Goal: Information Seeking & Learning: Learn about a topic

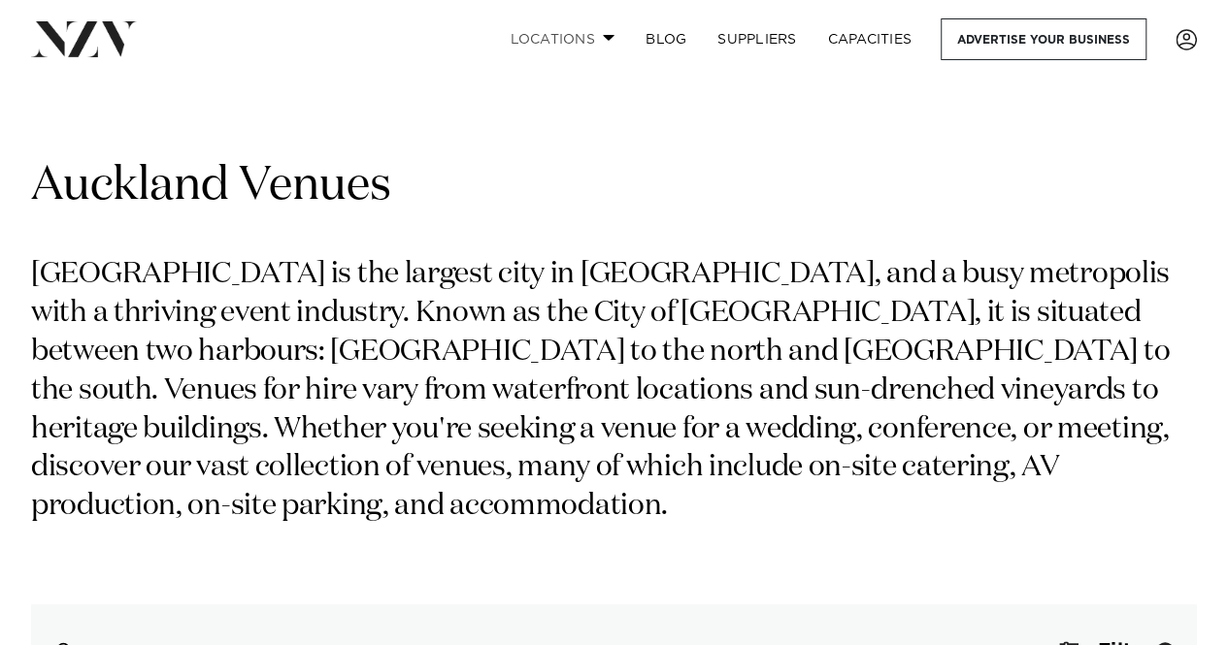
click at [604, 36] on span at bounding box center [609, 37] width 13 height 7
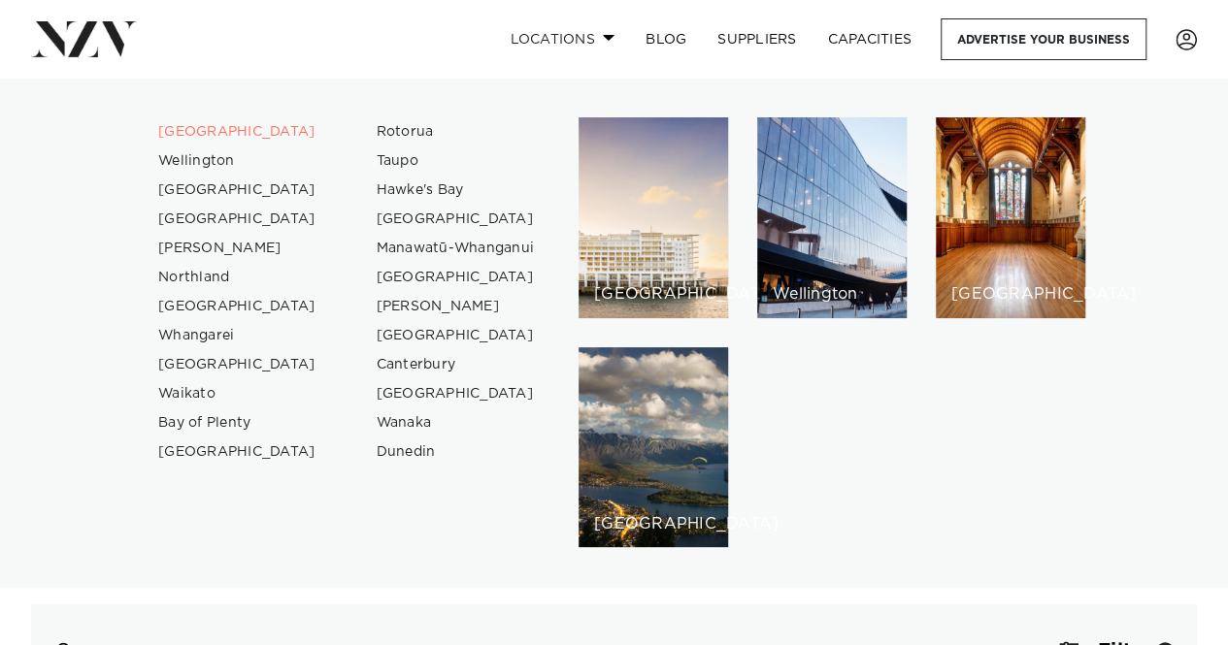
click at [604, 36] on span at bounding box center [609, 37] width 13 height 7
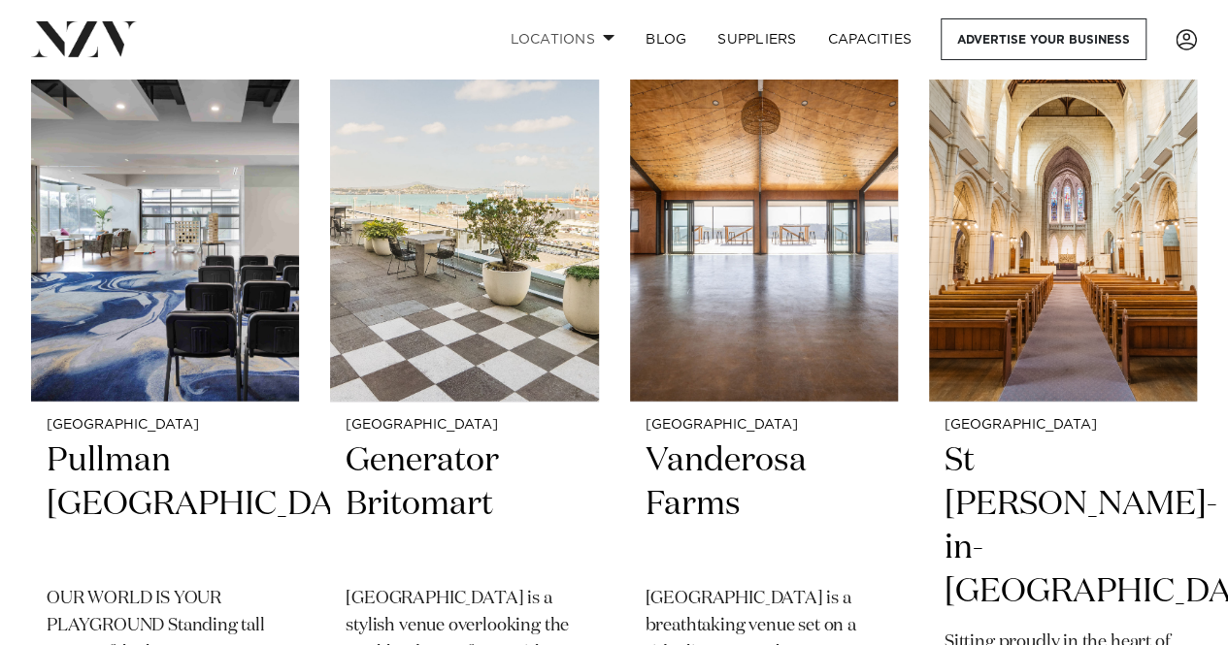
scroll to position [2425, 0]
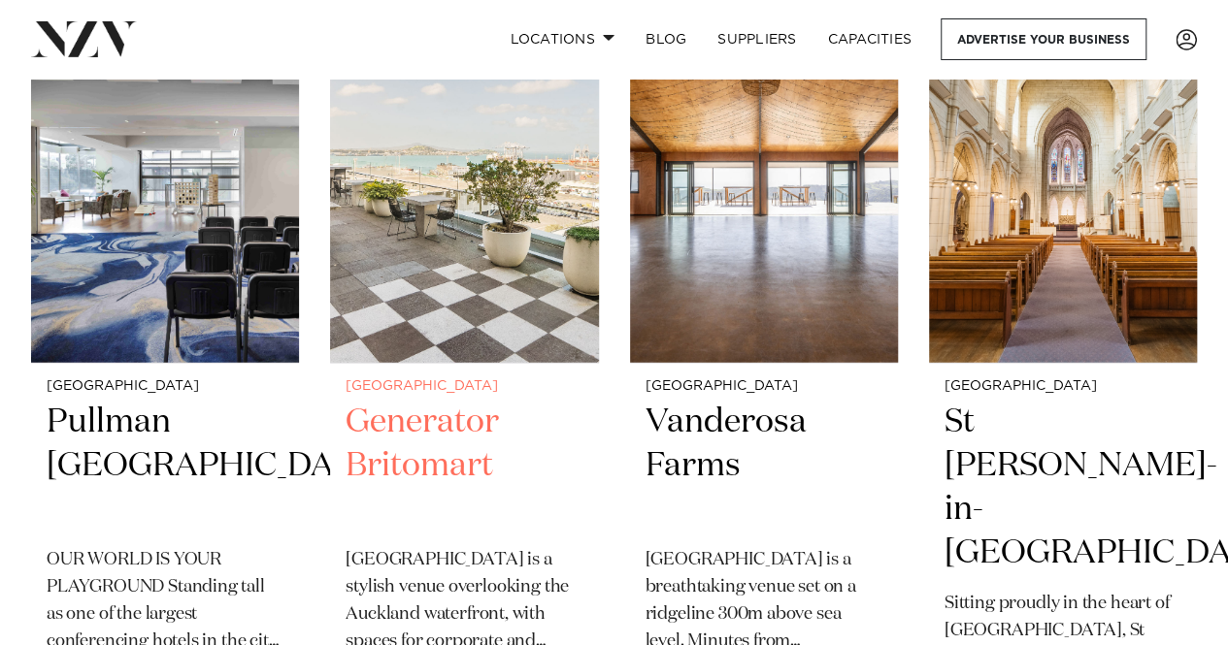
click at [406, 401] on h2 "Generator Britomart" at bounding box center [463, 466] width 237 height 131
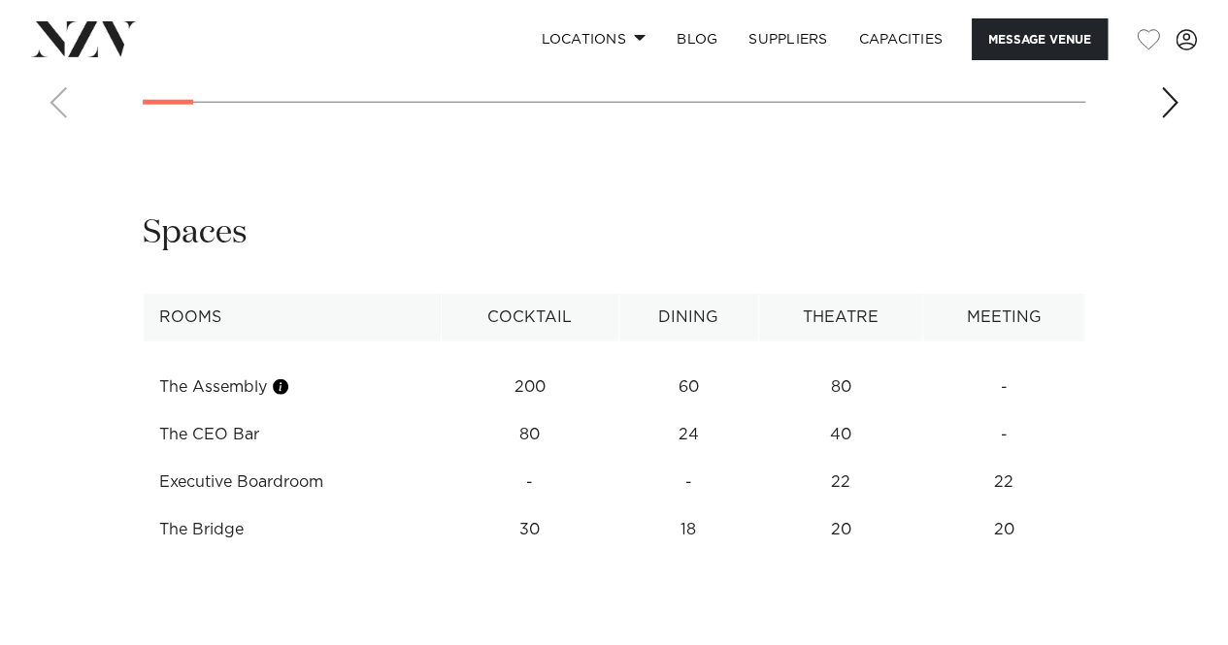
scroll to position [2445, 0]
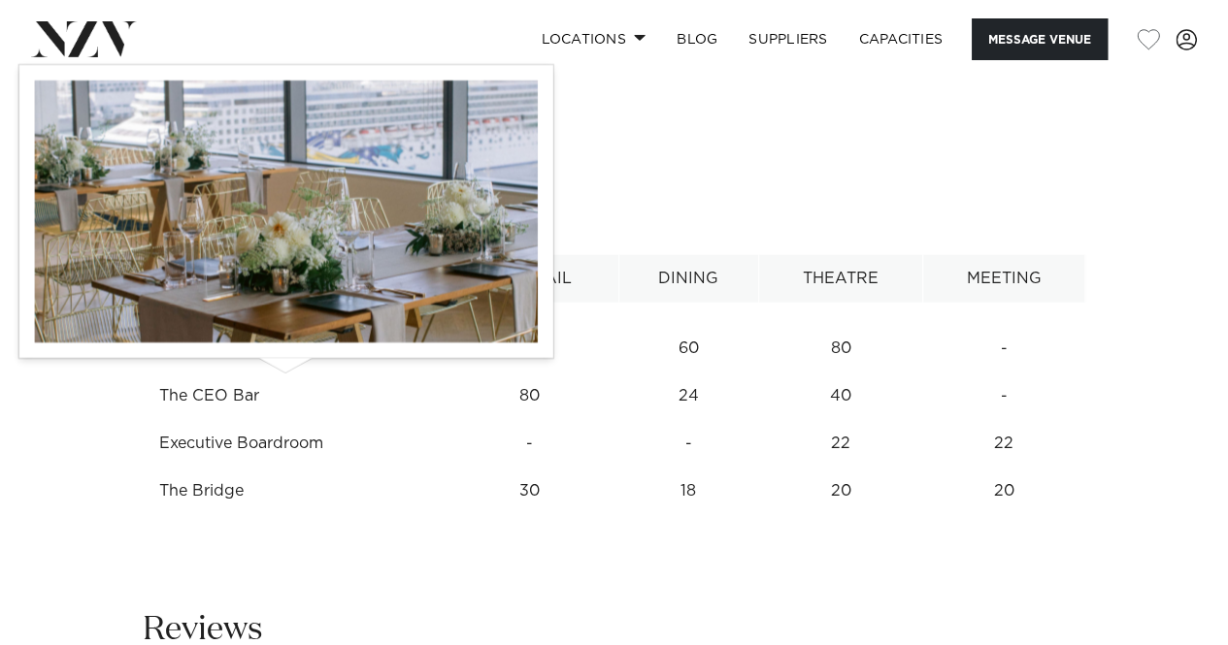
click at [285, 358] on button "button" at bounding box center [280, 348] width 19 height 19
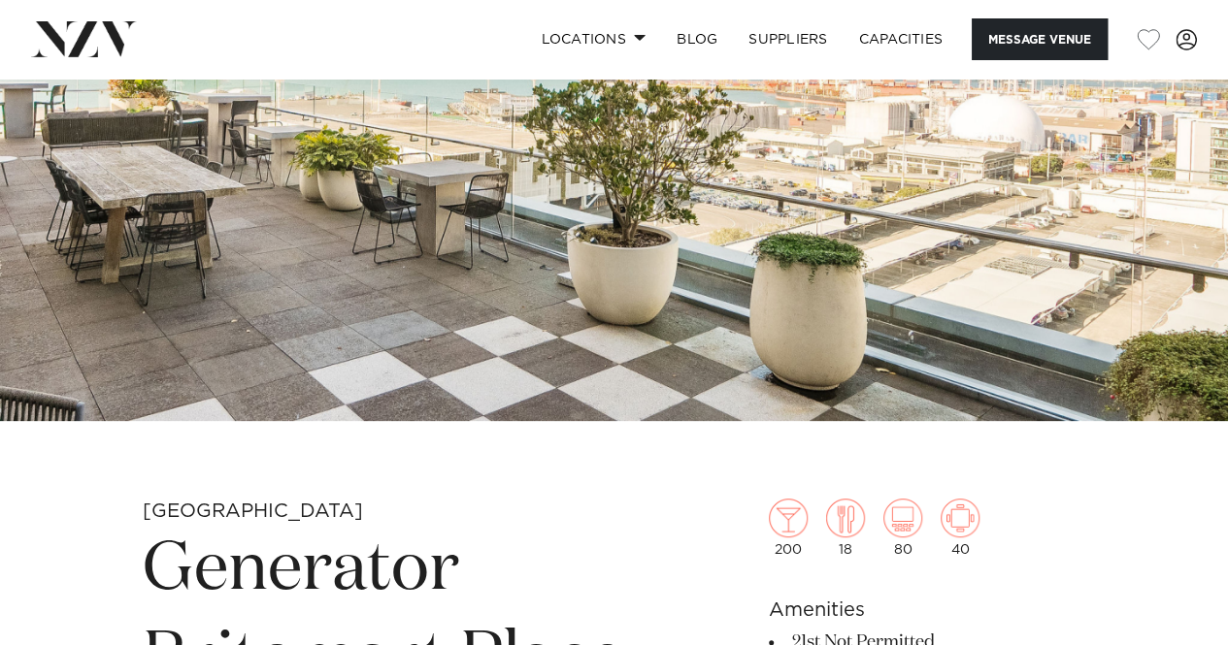
scroll to position [0, 0]
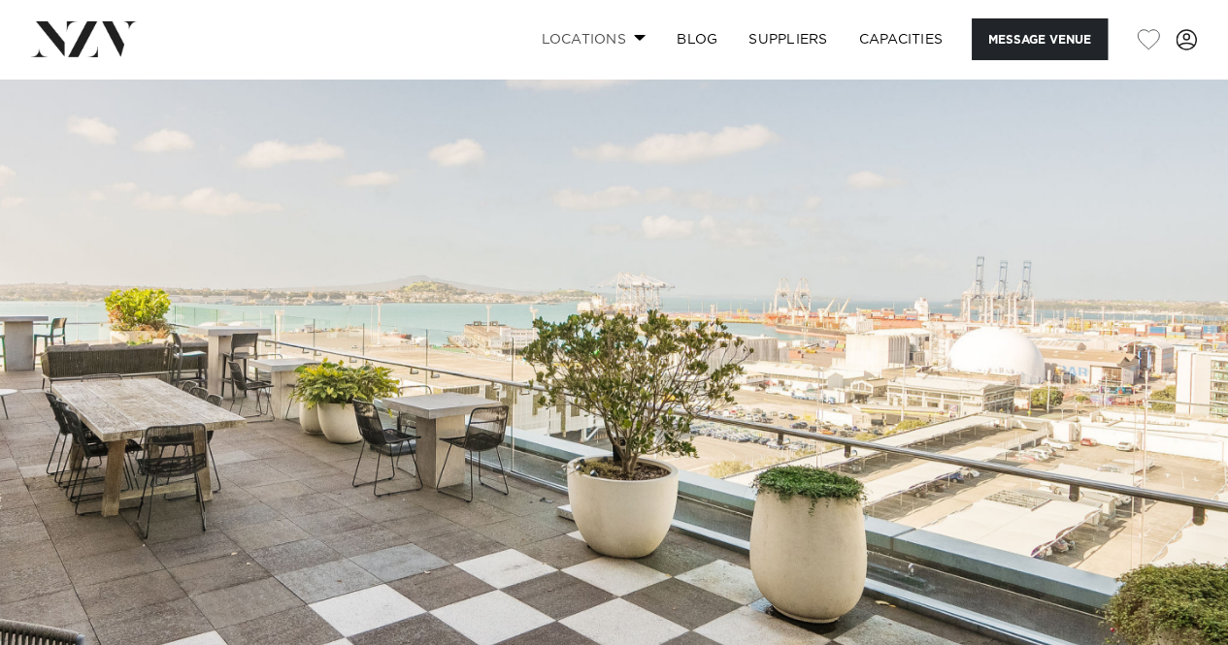
click at [637, 28] on link "Locations" at bounding box center [593, 39] width 136 height 42
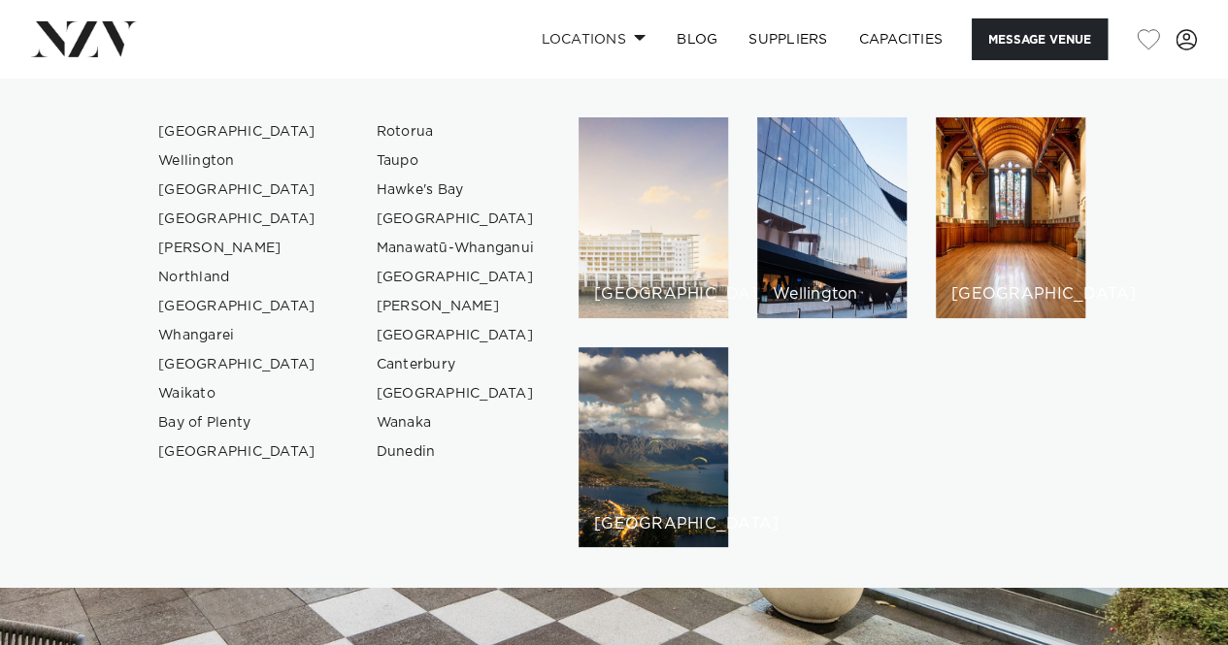
click at [634, 289] on h6 "[GEOGRAPHIC_DATA]" at bounding box center [653, 294] width 118 height 16
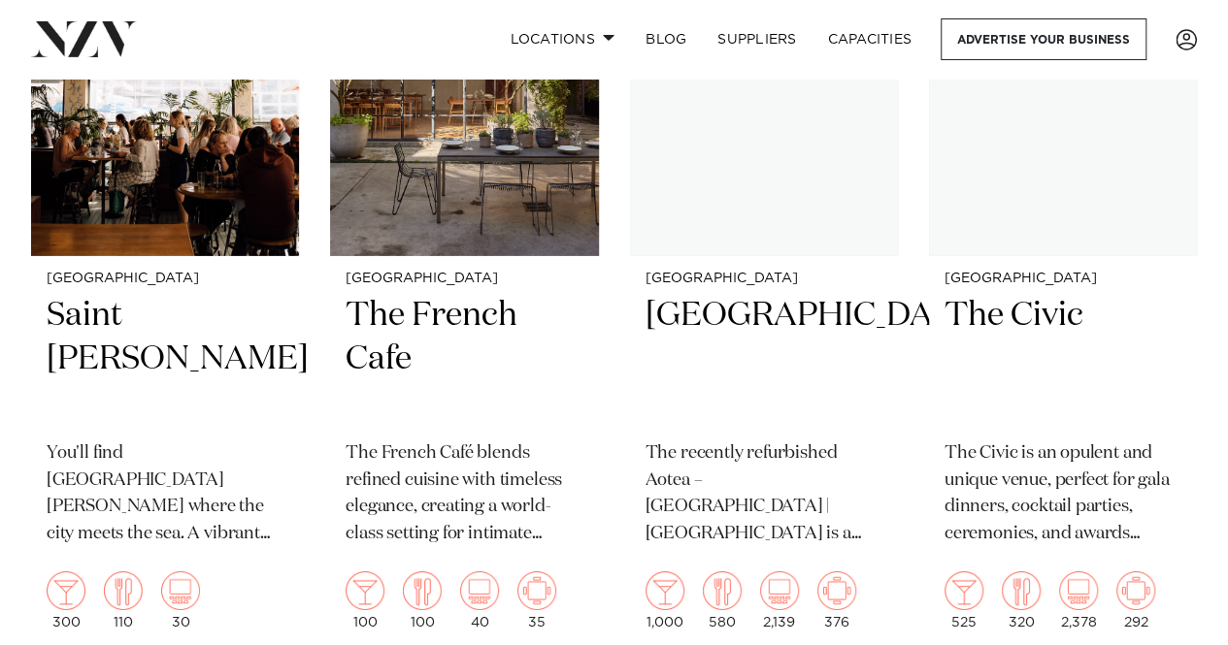
scroll to position [10414, 0]
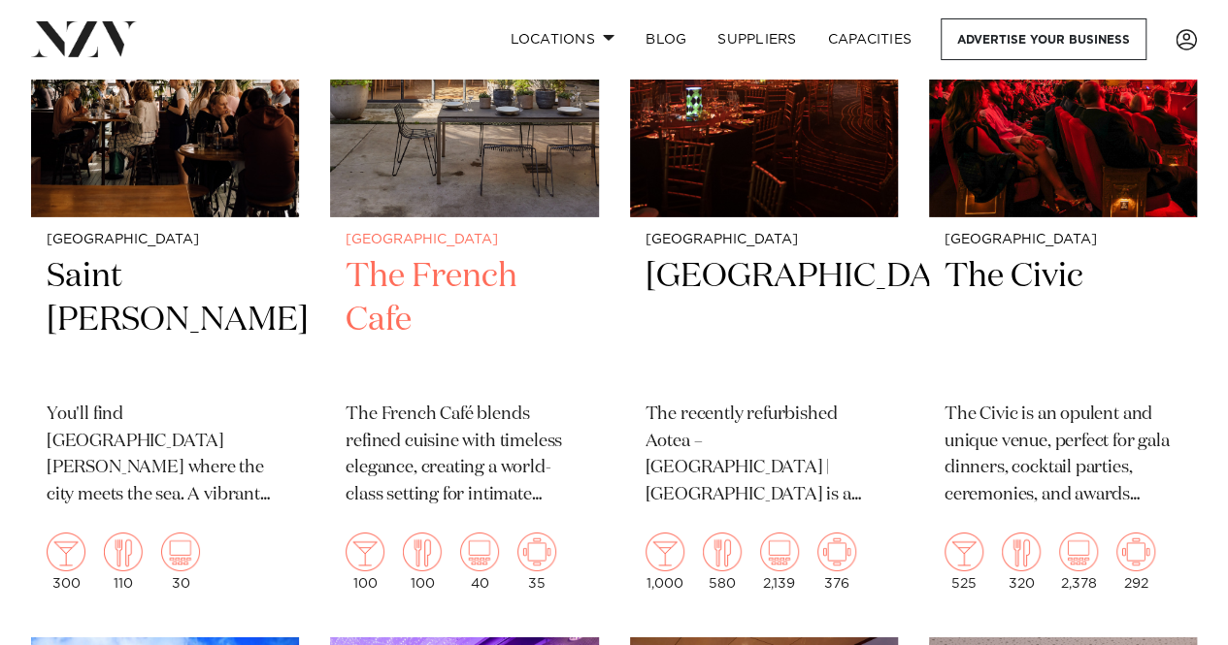
click at [439, 329] on h2 "The French Cafe" at bounding box center [463, 320] width 237 height 131
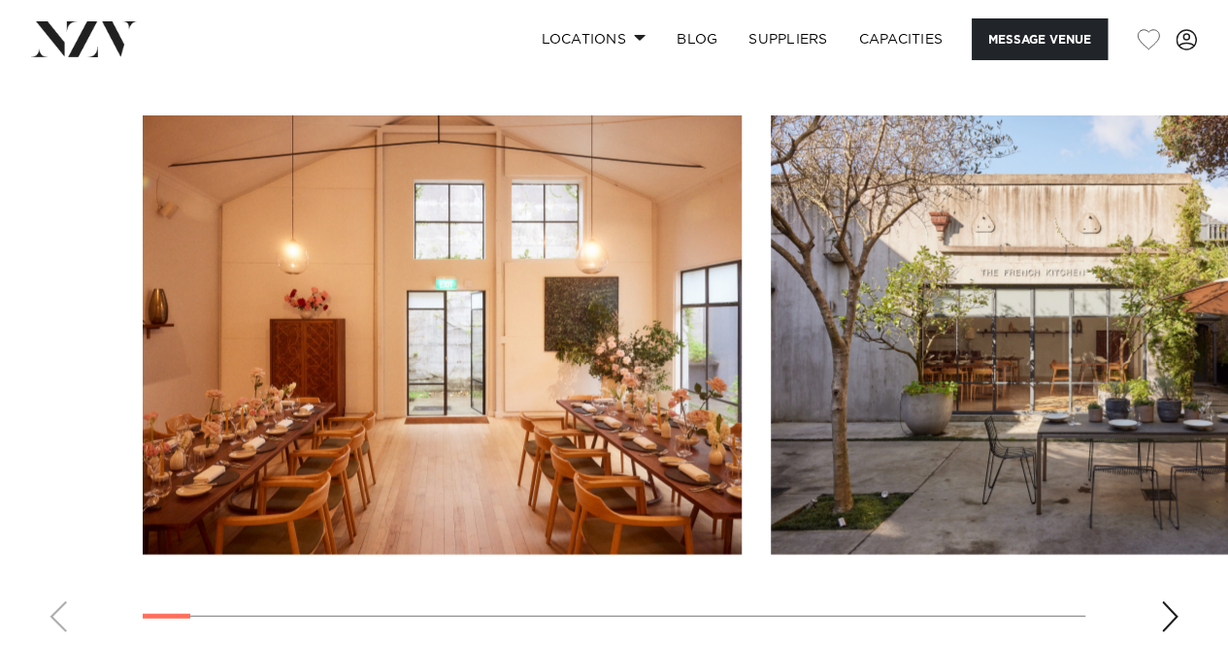
scroll to position [1966, 0]
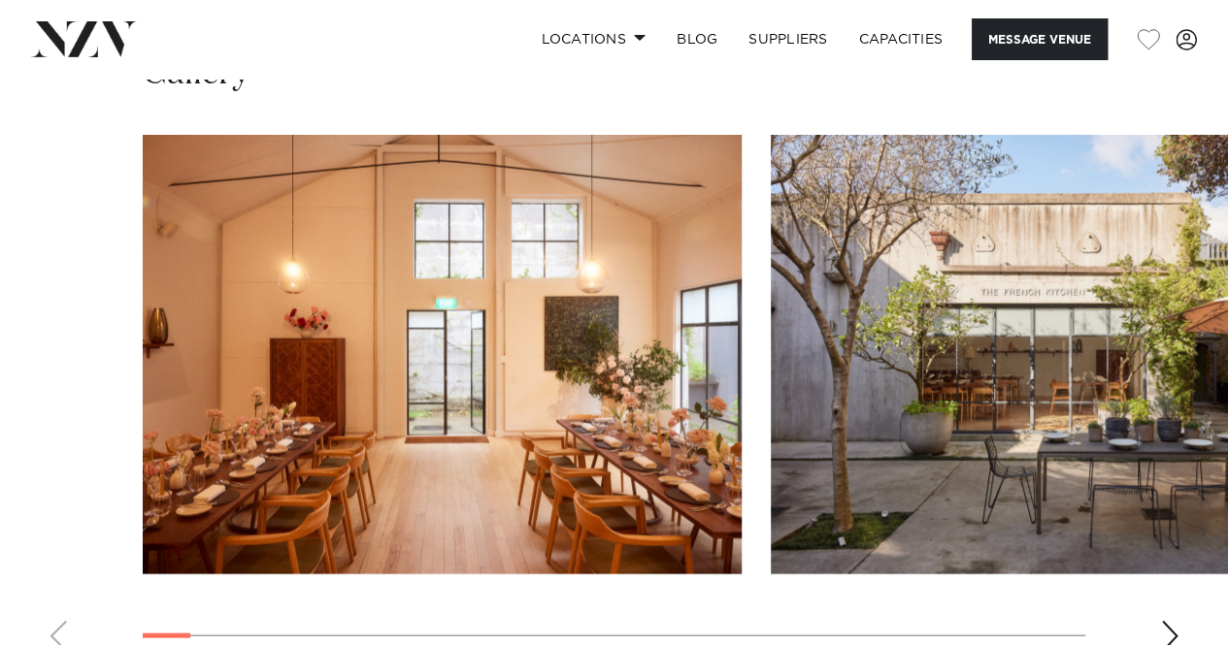
click at [1170, 621] on div "Next slide" at bounding box center [1169, 636] width 19 height 31
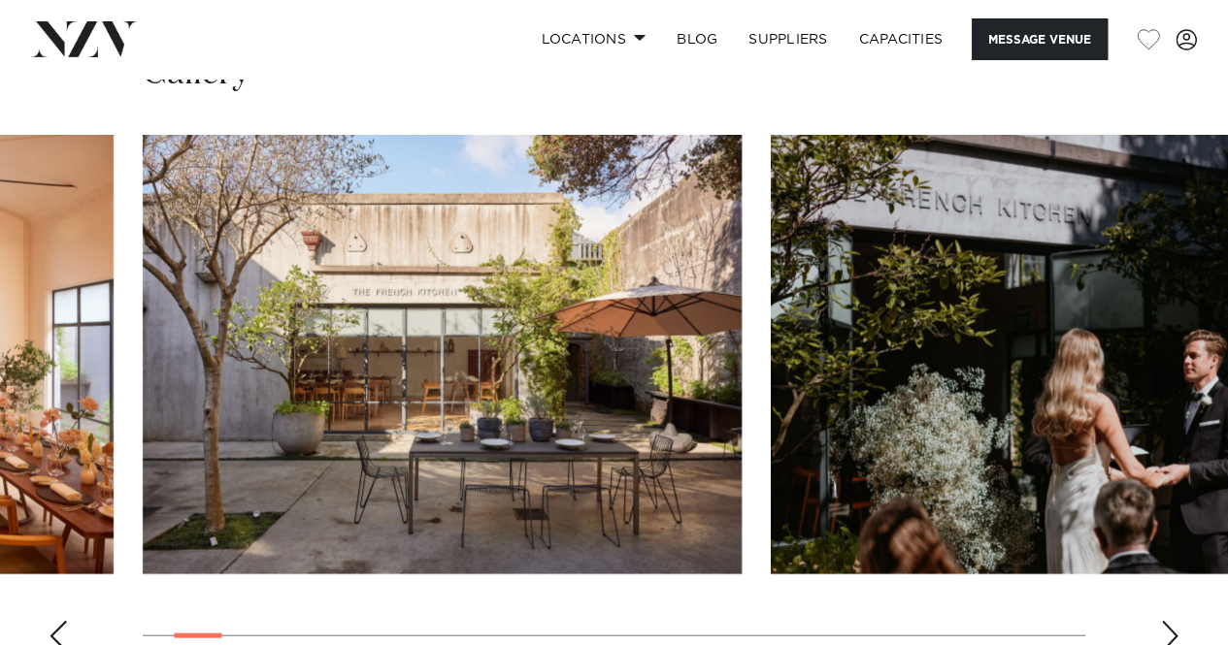
click at [1170, 621] on div "Next slide" at bounding box center [1169, 636] width 19 height 31
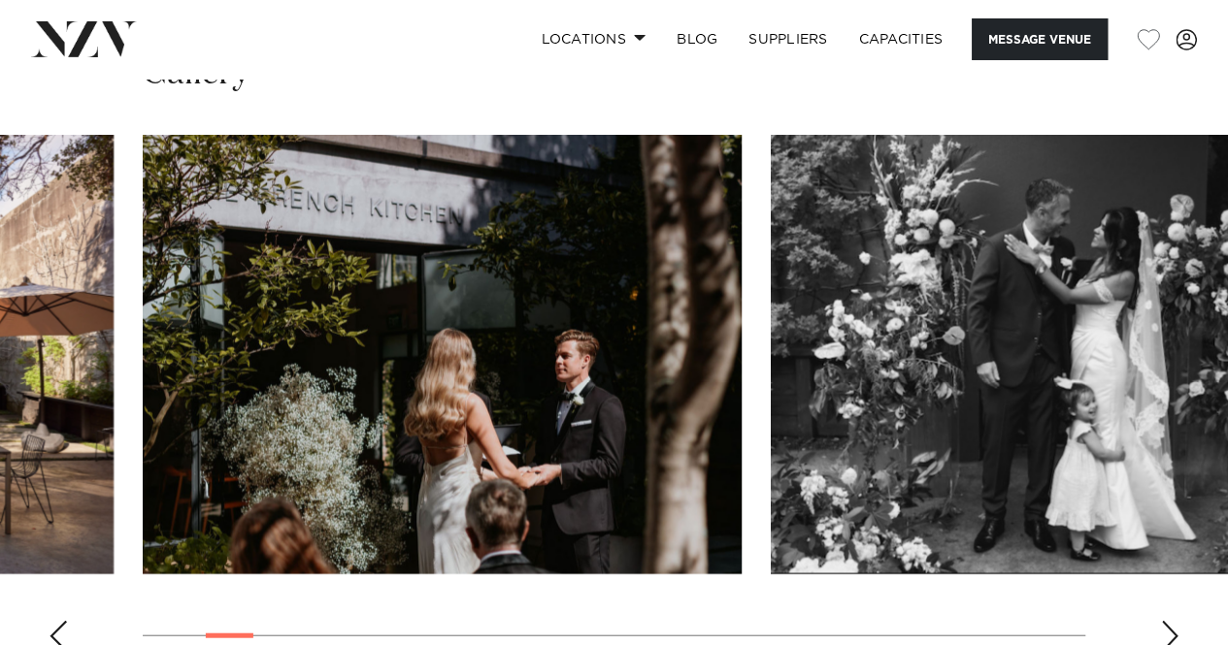
click at [1170, 621] on div "Next slide" at bounding box center [1169, 636] width 19 height 31
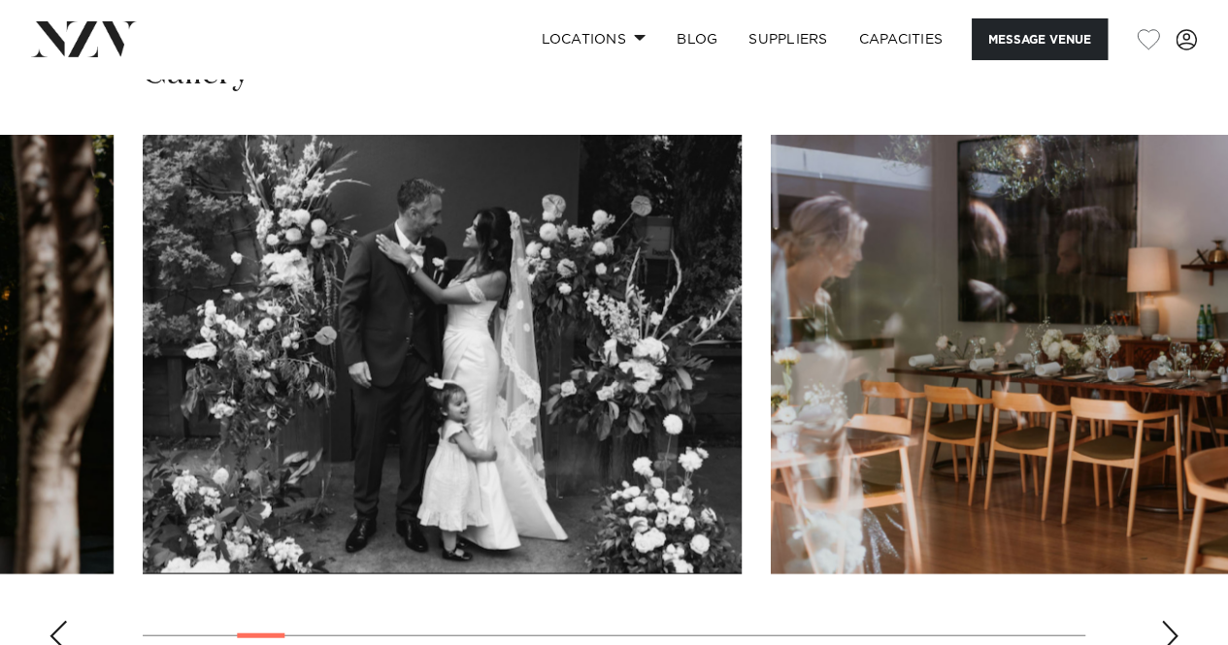
click at [1170, 621] on div "Next slide" at bounding box center [1169, 636] width 19 height 31
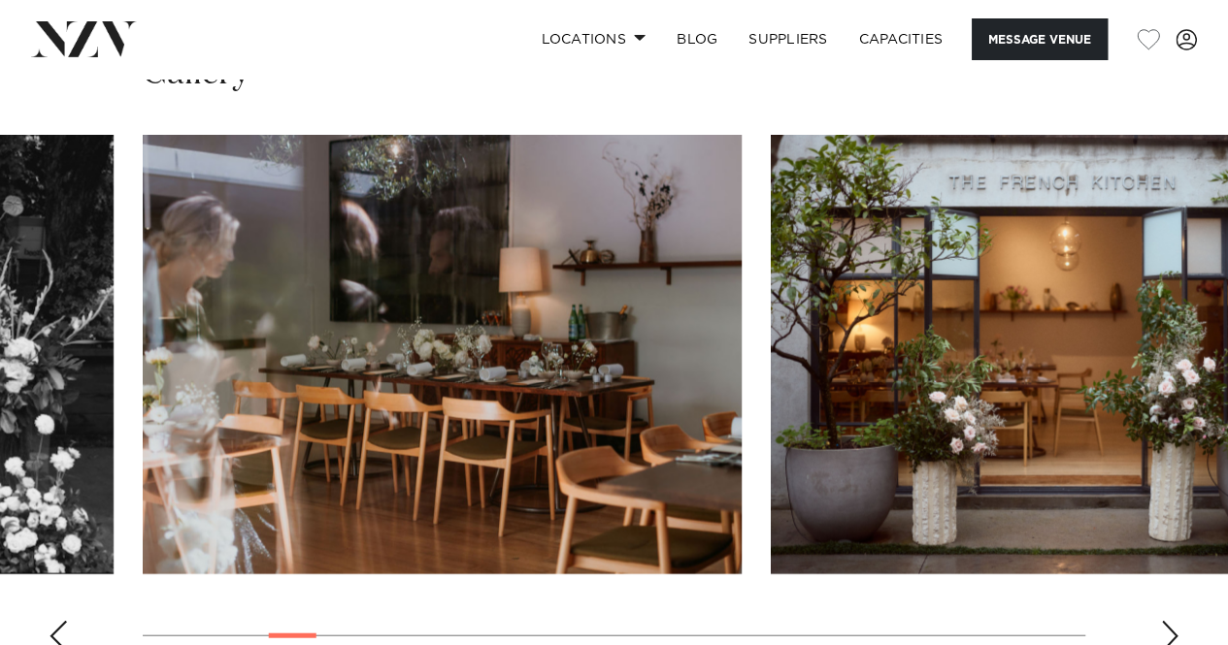
click at [1170, 621] on div "Next slide" at bounding box center [1169, 636] width 19 height 31
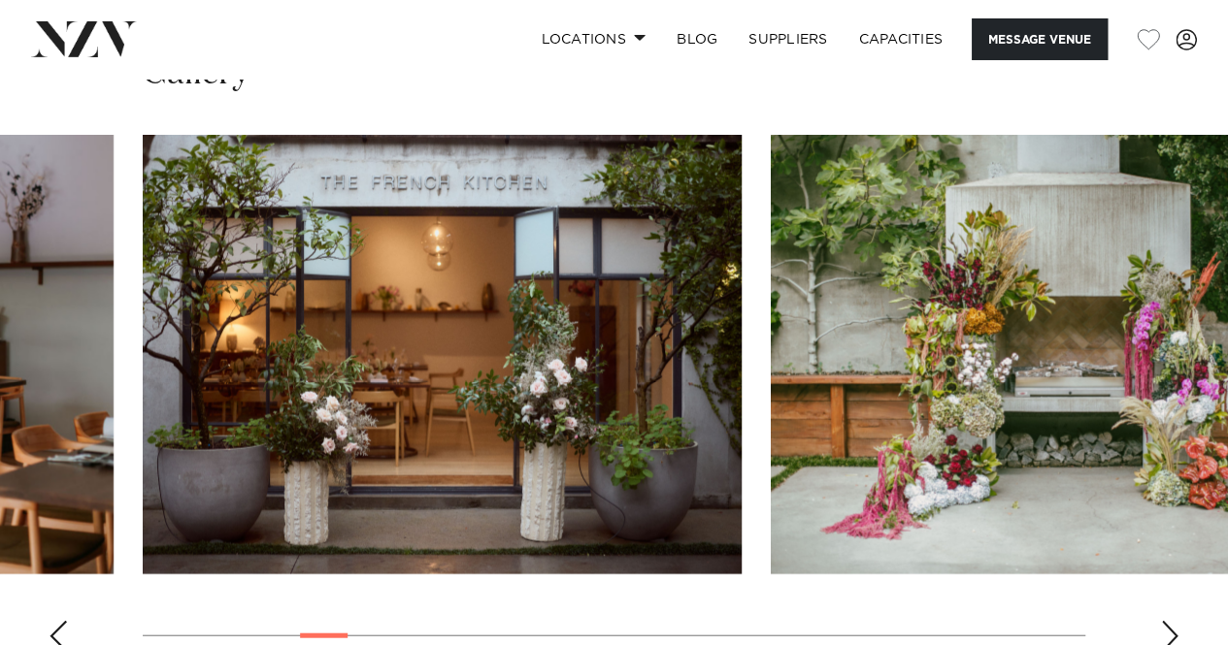
click at [1170, 621] on div "Next slide" at bounding box center [1169, 636] width 19 height 31
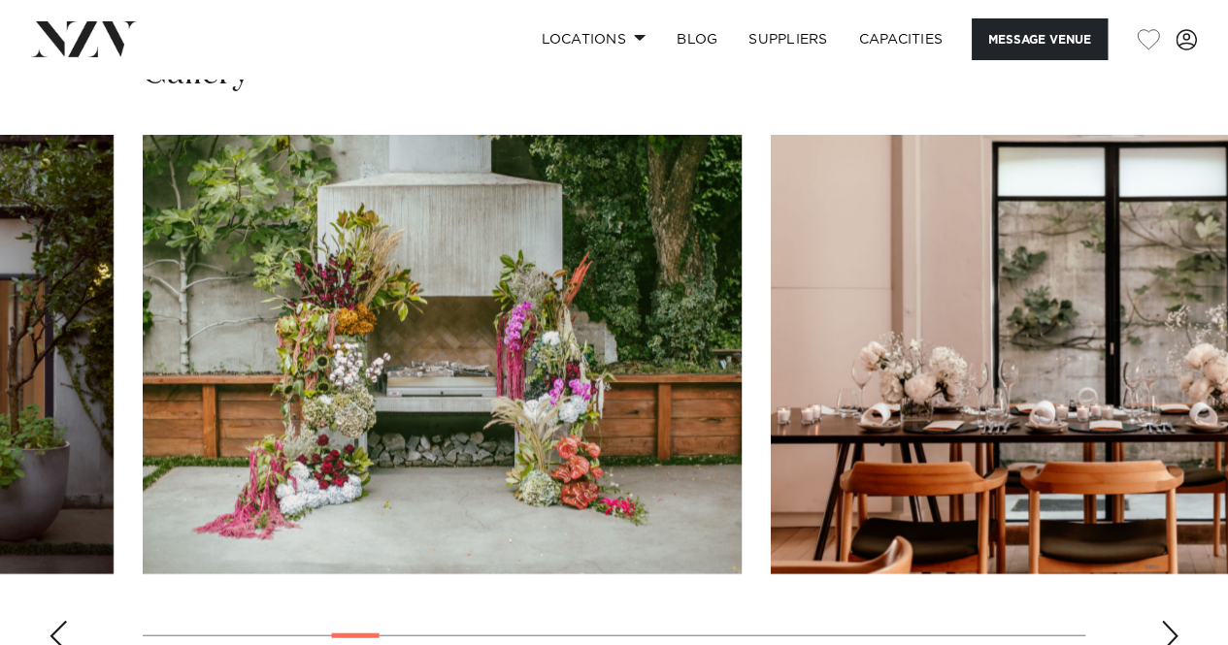
click at [1170, 621] on div "Next slide" at bounding box center [1169, 636] width 19 height 31
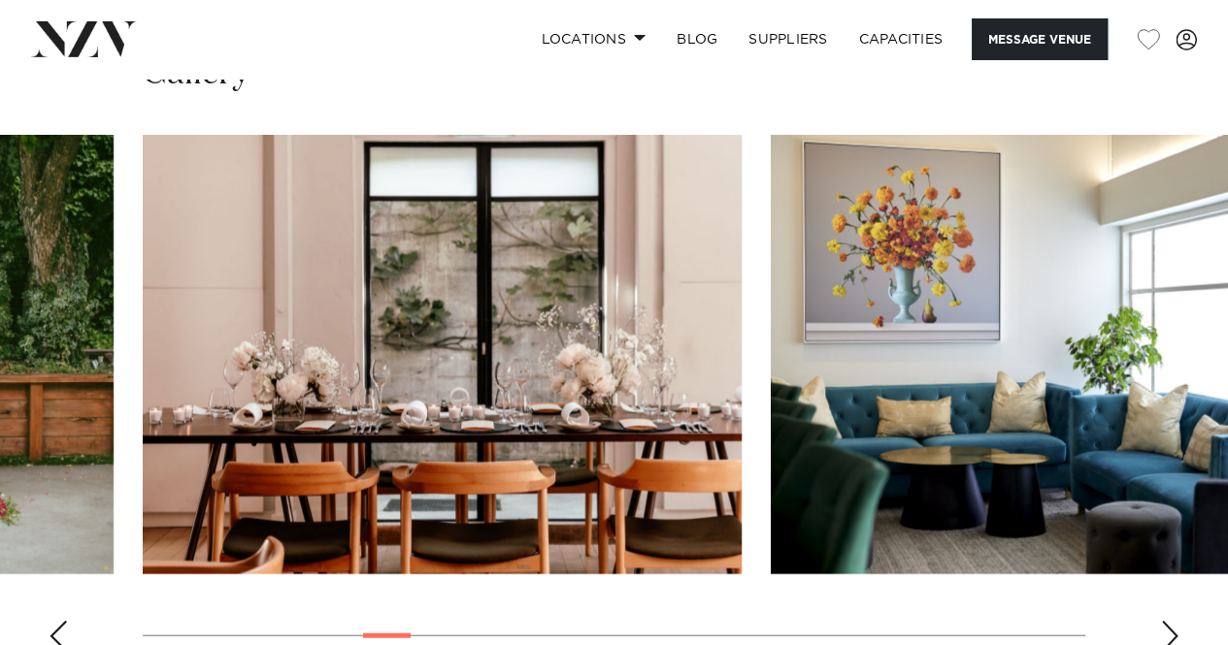
click at [1170, 621] on div "Next slide" at bounding box center [1169, 636] width 19 height 31
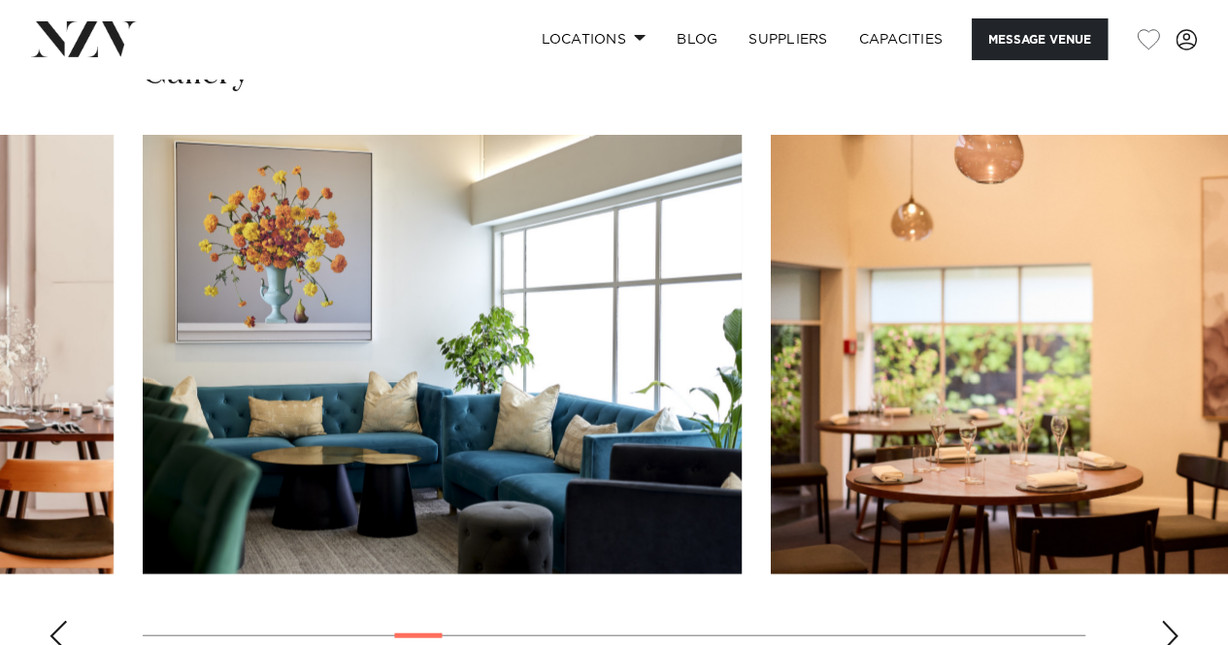
click at [1170, 621] on div "Next slide" at bounding box center [1169, 636] width 19 height 31
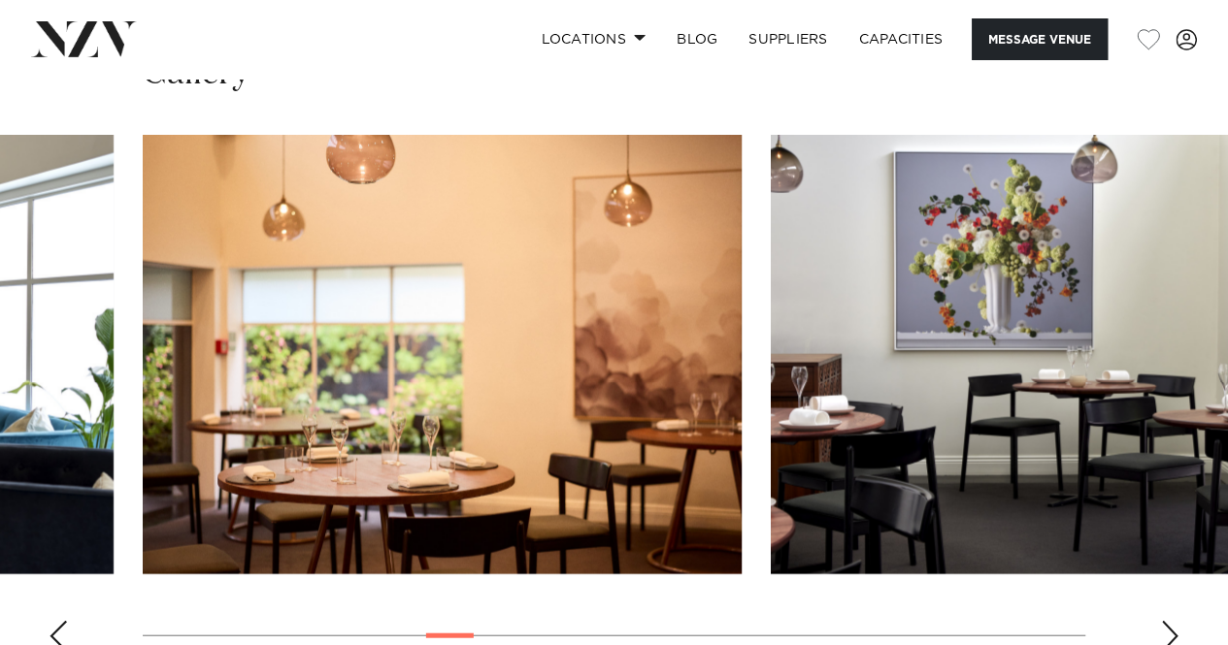
click at [1170, 621] on div "Next slide" at bounding box center [1169, 636] width 19 height 31
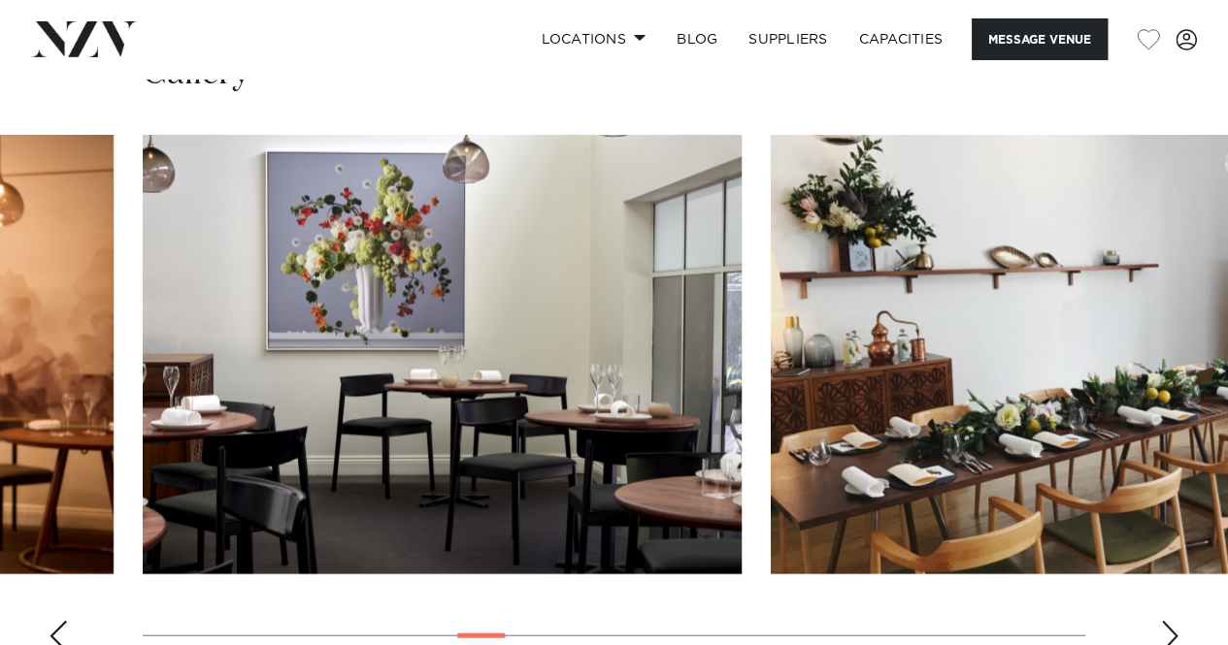
click at [1170, 621] on div "Next slide" at bounding box center [1169, 636] width 19 height 31
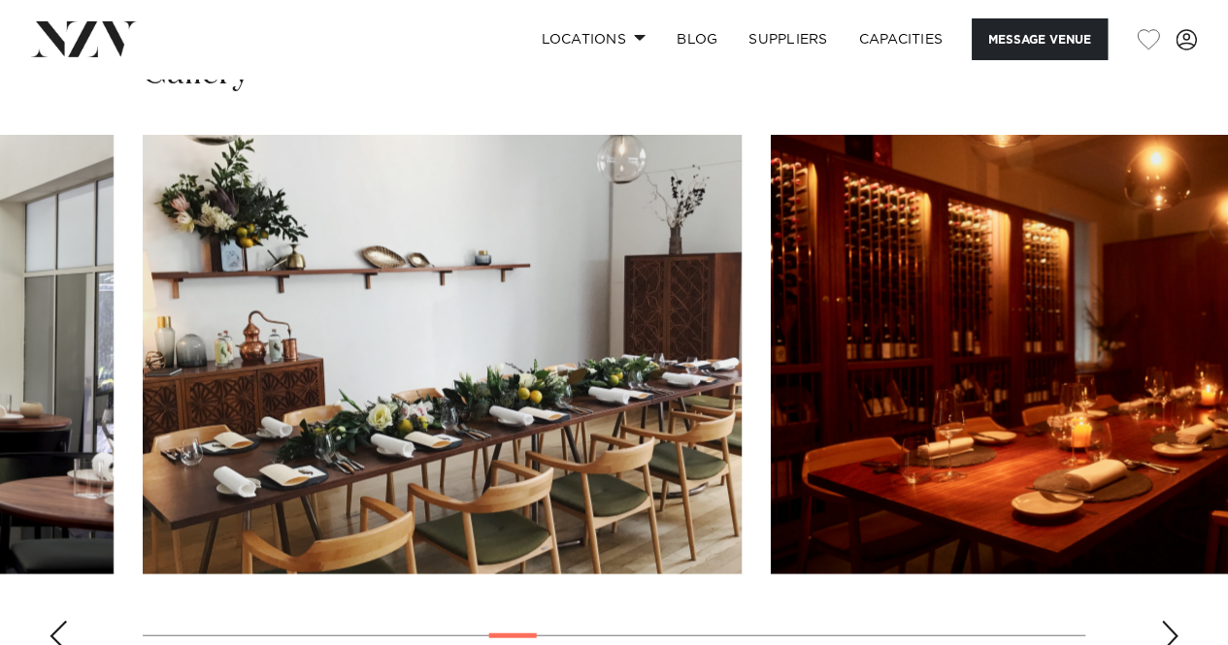
click at [1170, 621] on div "Next slide" at bounding box center [1169, 636] width 19 height 31
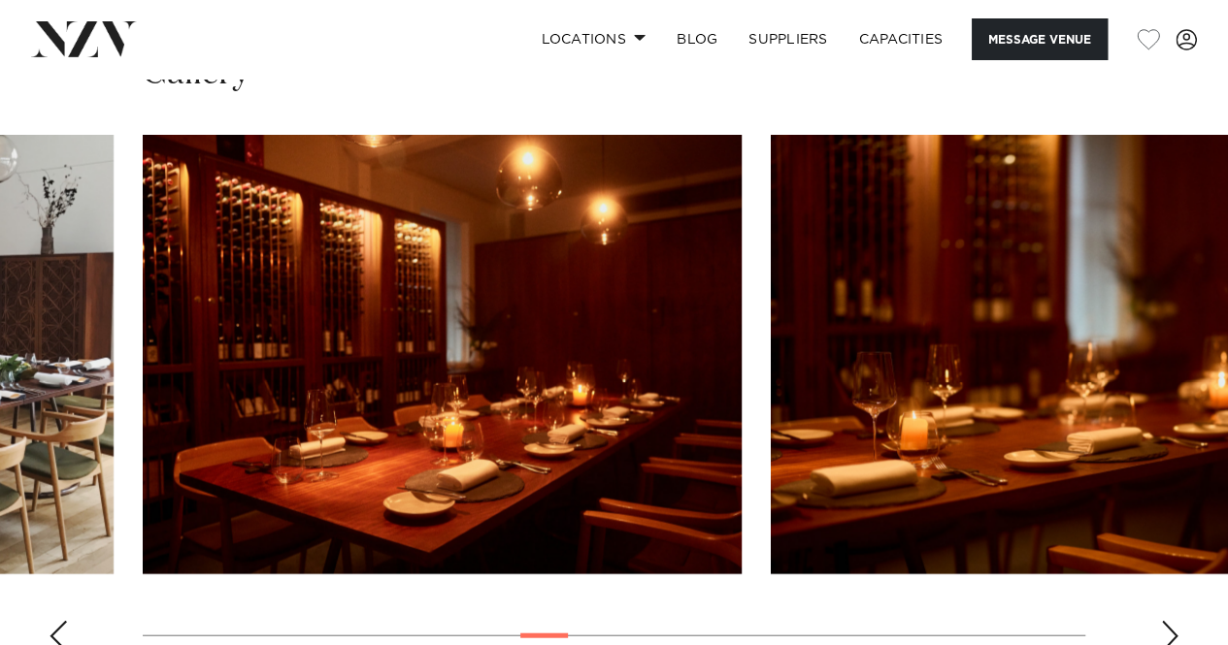
click at [1170, 621] on div "Next slide" at bounding box center [1169, 636] width 19 height 31
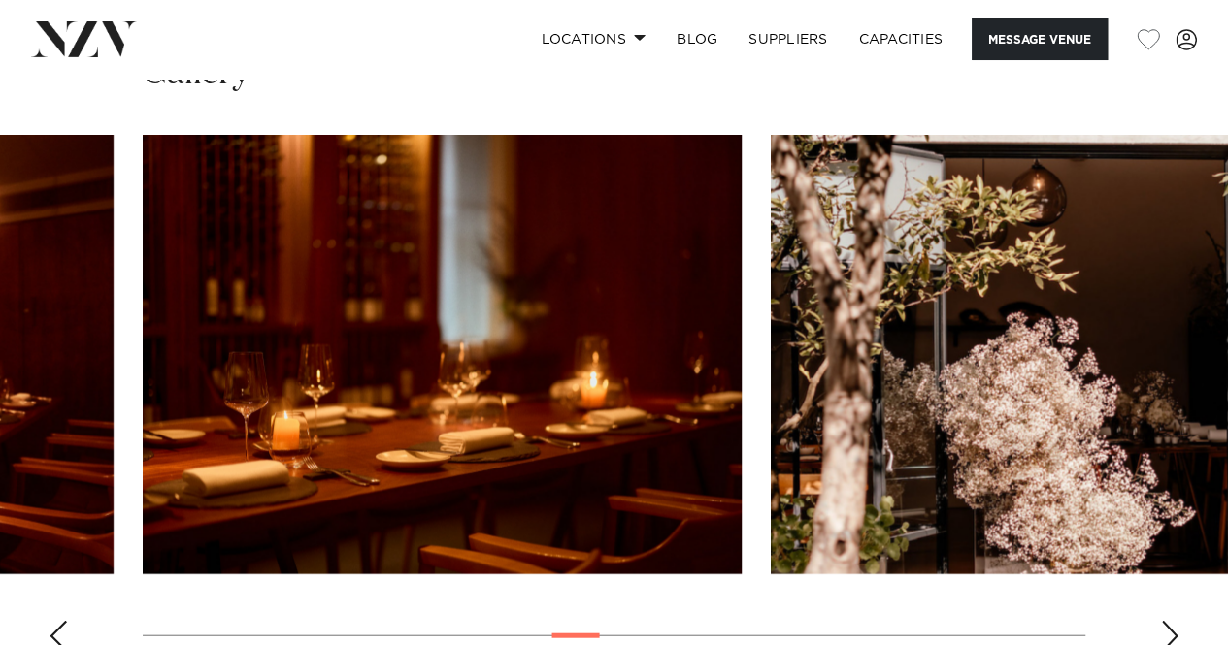
click at [1170, 621] on div "Next slide" at bounding box center [1169, 636] width 19 height 31
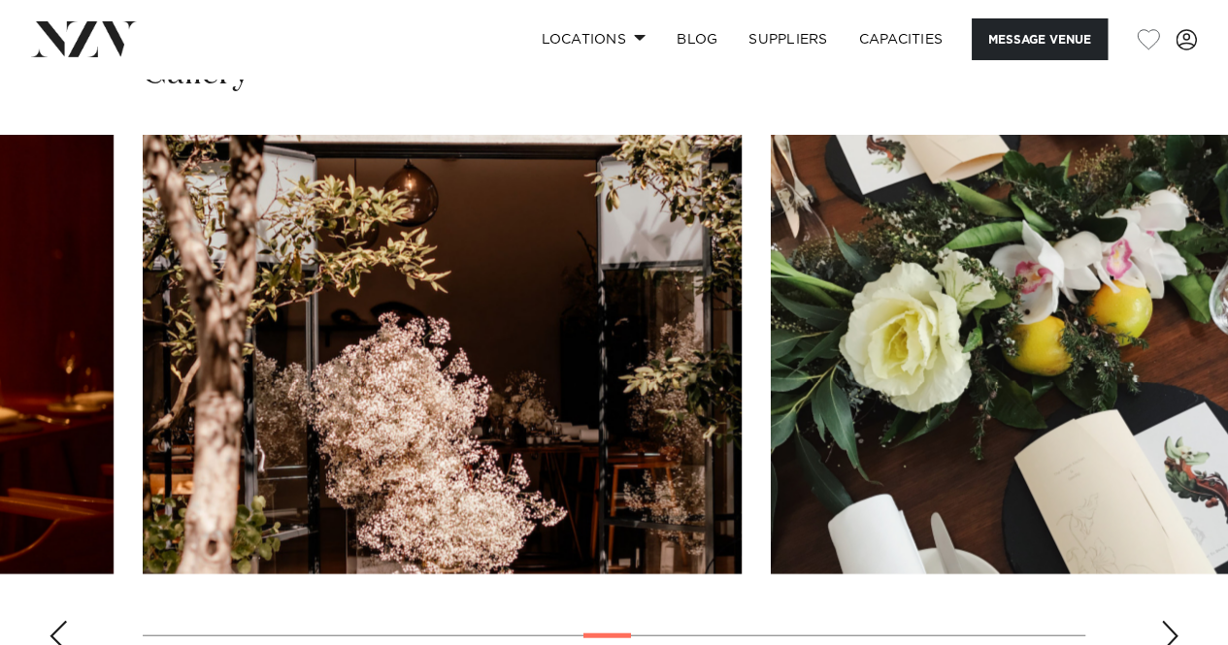
click at [1170, 621] on div "Next slide" at bounding box center [1169, 636] width 19 height 31
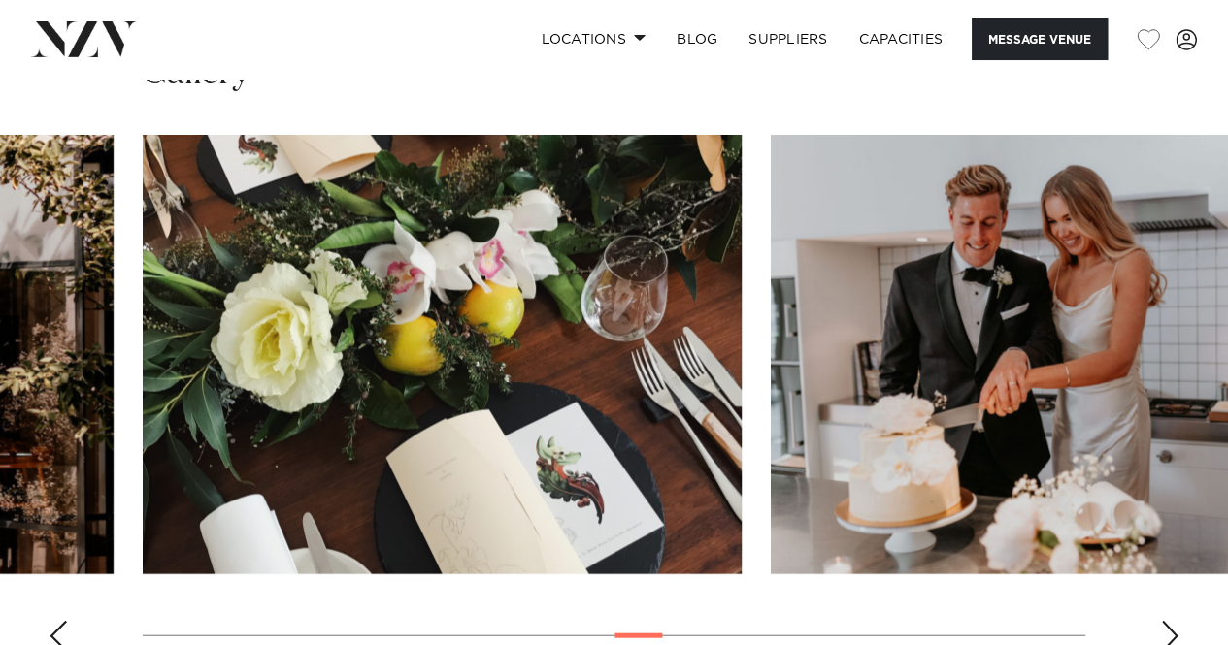
click at [1170, 621] on div "Next slide" at bounding box center [1169, 636] width 19 height 31
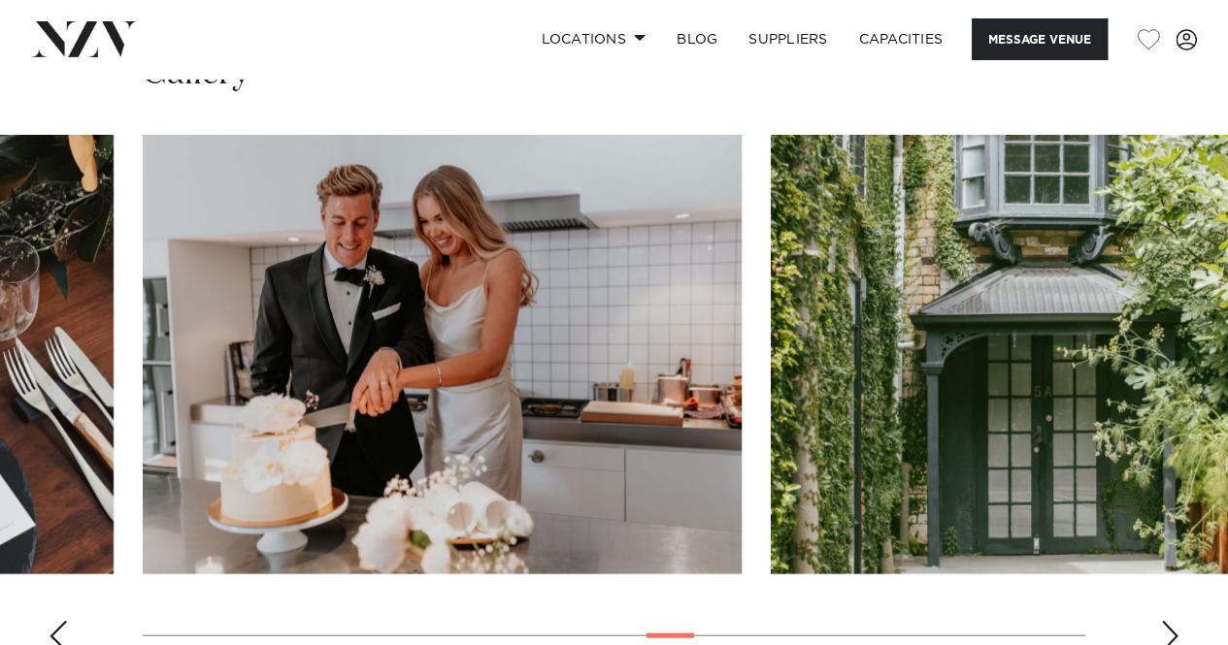
click at [1170, 621] on div "Next slide" at bounding box center [1169, 636] width 19 height 31
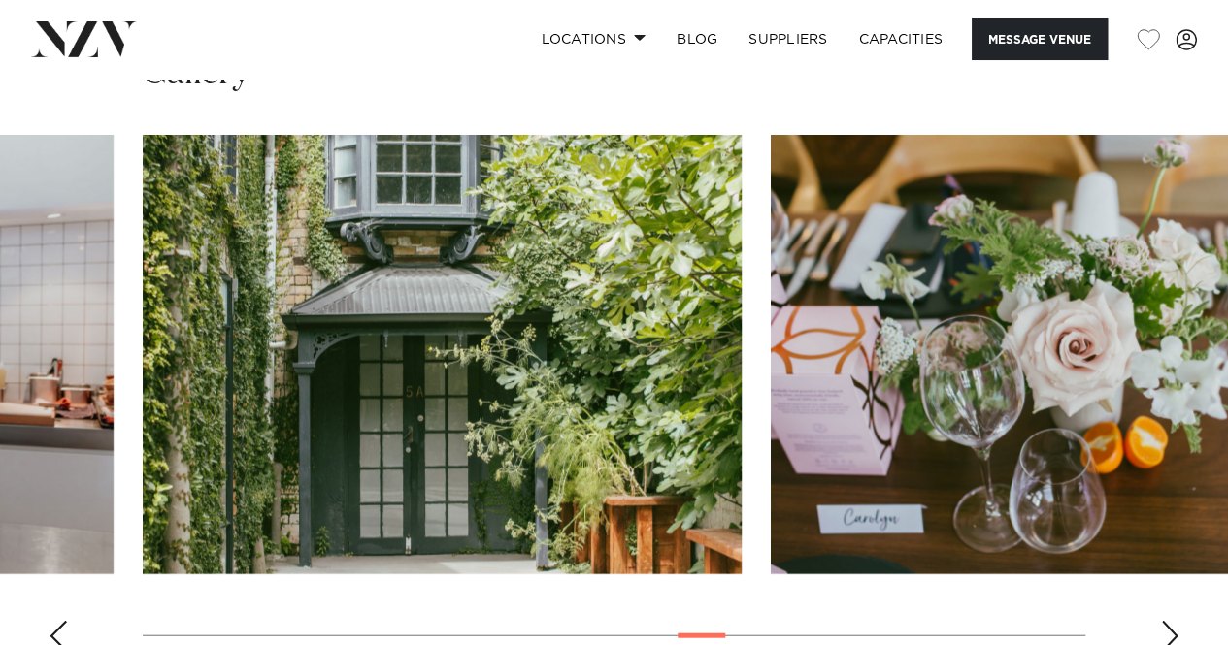
click at [1170, 621] on div "Next slide" at bounding box center [1169, 636] width 19 height 31
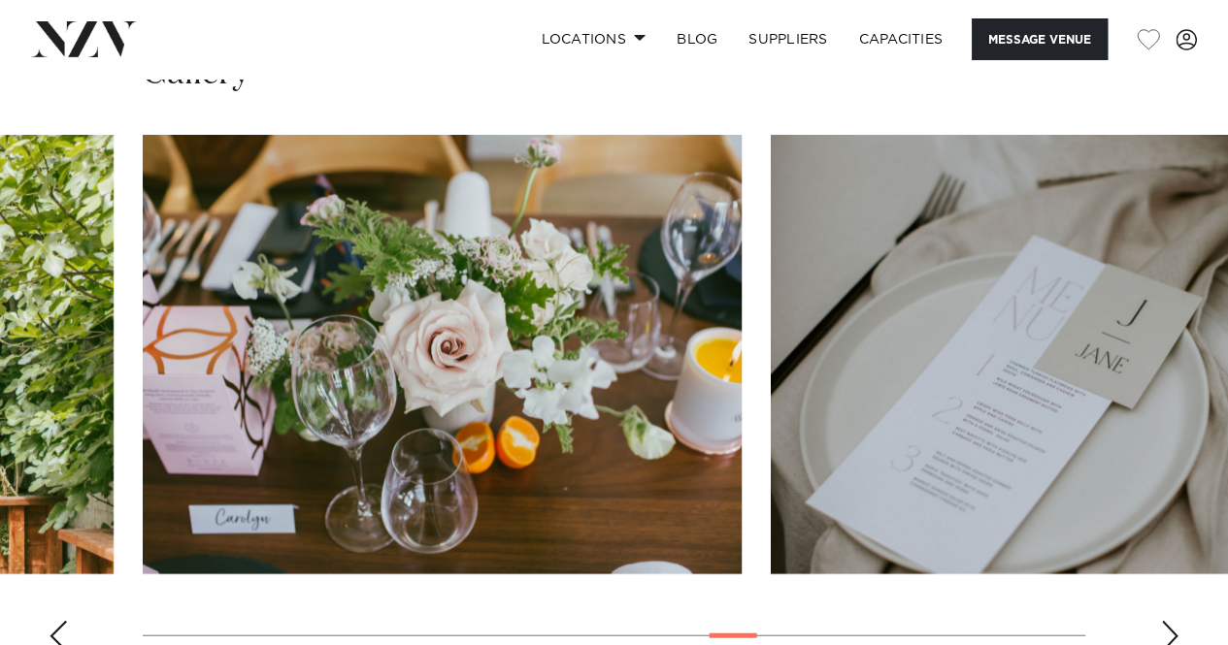
click at [1170, 621] on div "Next slide" at bounding box center [1169, 636] width 19 height 31
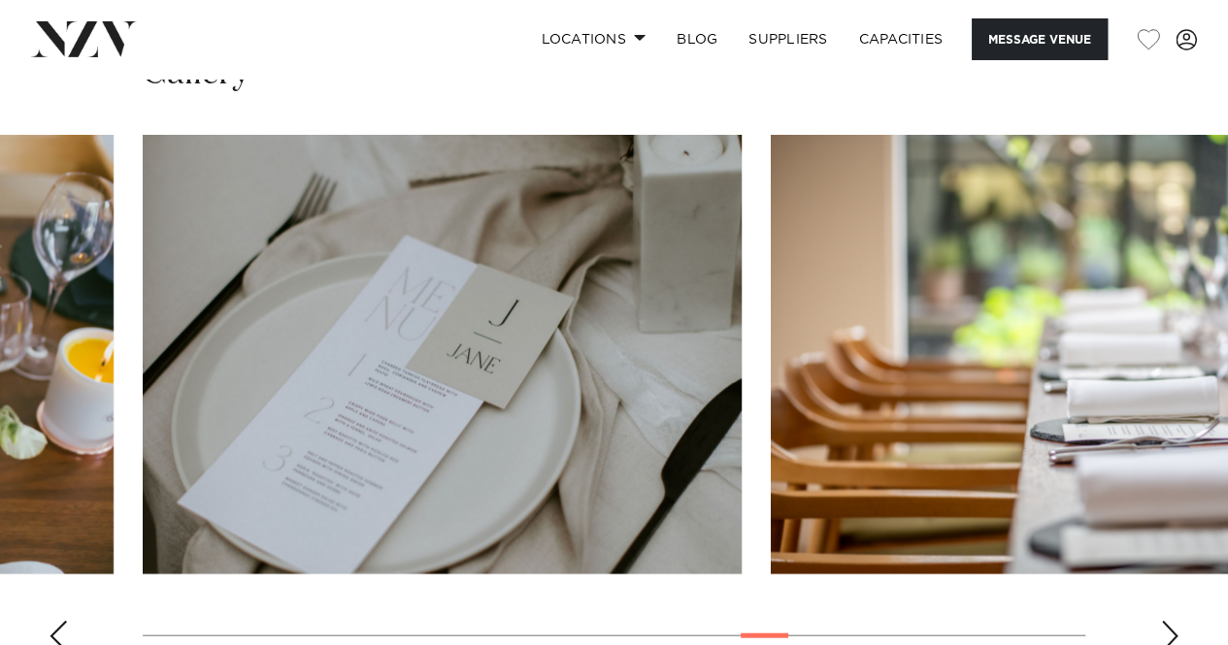
click at [1170, 621] on div "Next slide" at bounding box center [1169, 636] width 19 height 31
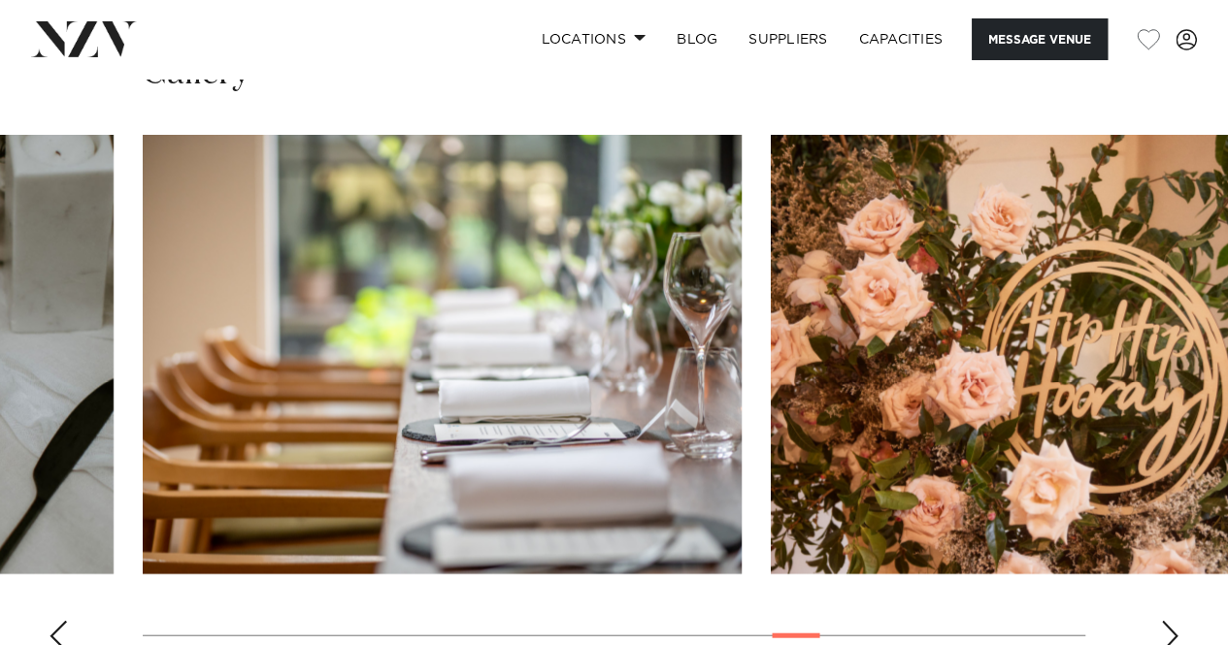
click at [1170, 621] on div "Next slide" at bounding box center [1169, 636] width 19 height 31
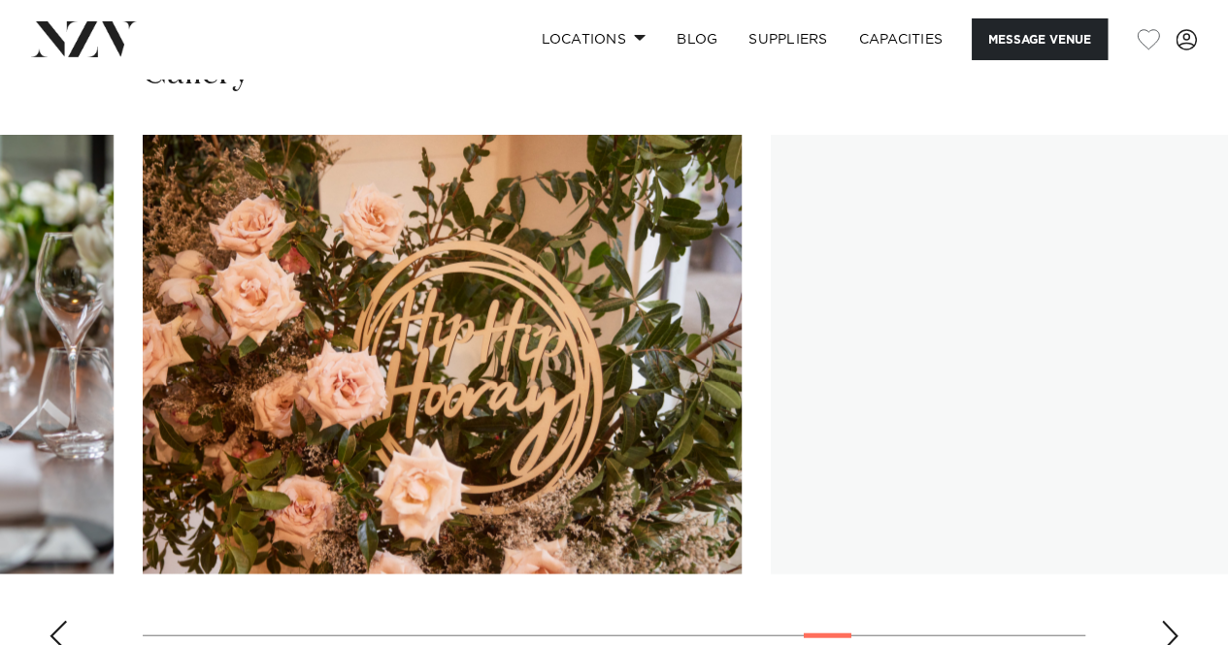
click at [1170, 621] on div "Next slide" at bounding box center [1169, 636] width 19 height 31
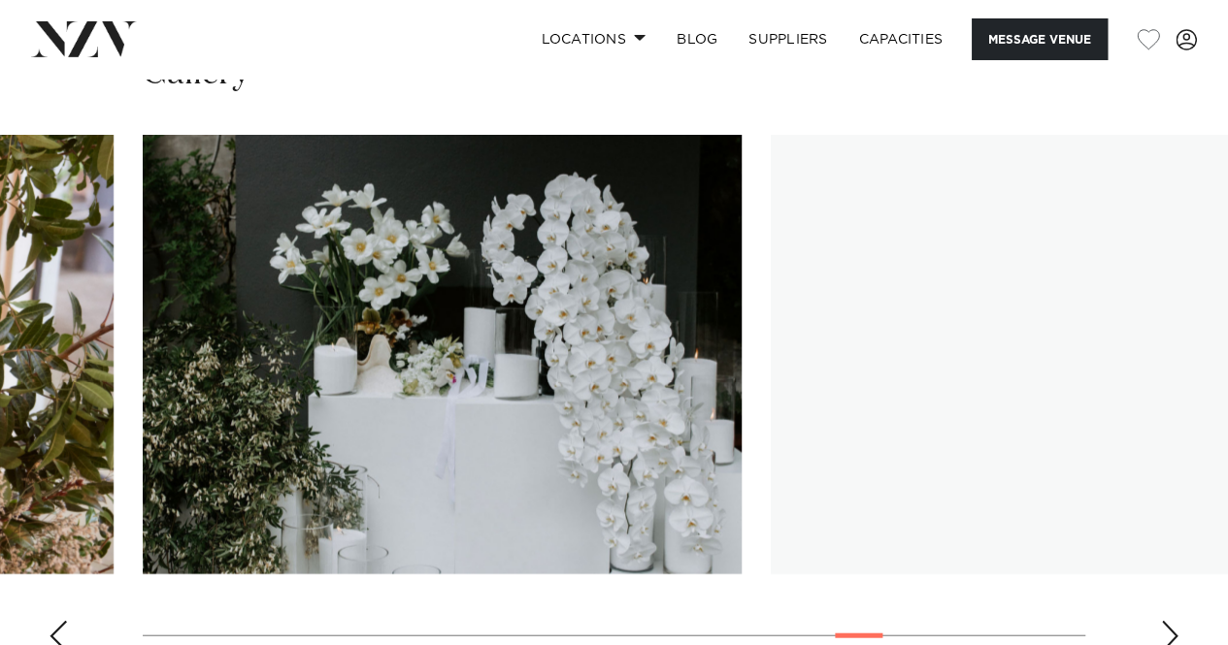
click at [1170, 621] on div "Next slide" at bounding box center [1169, 636] width 19 height 31
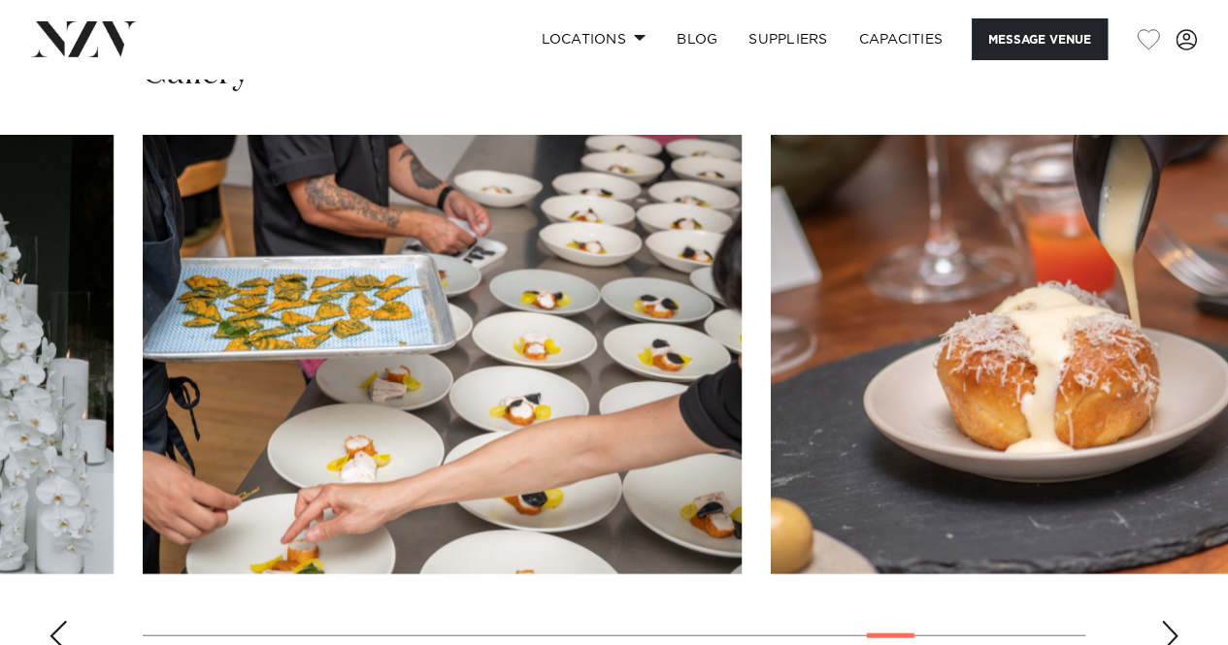
click at [1170, 621] on div "Next slide" at bounding box center [1169, 636] width 19 height 31
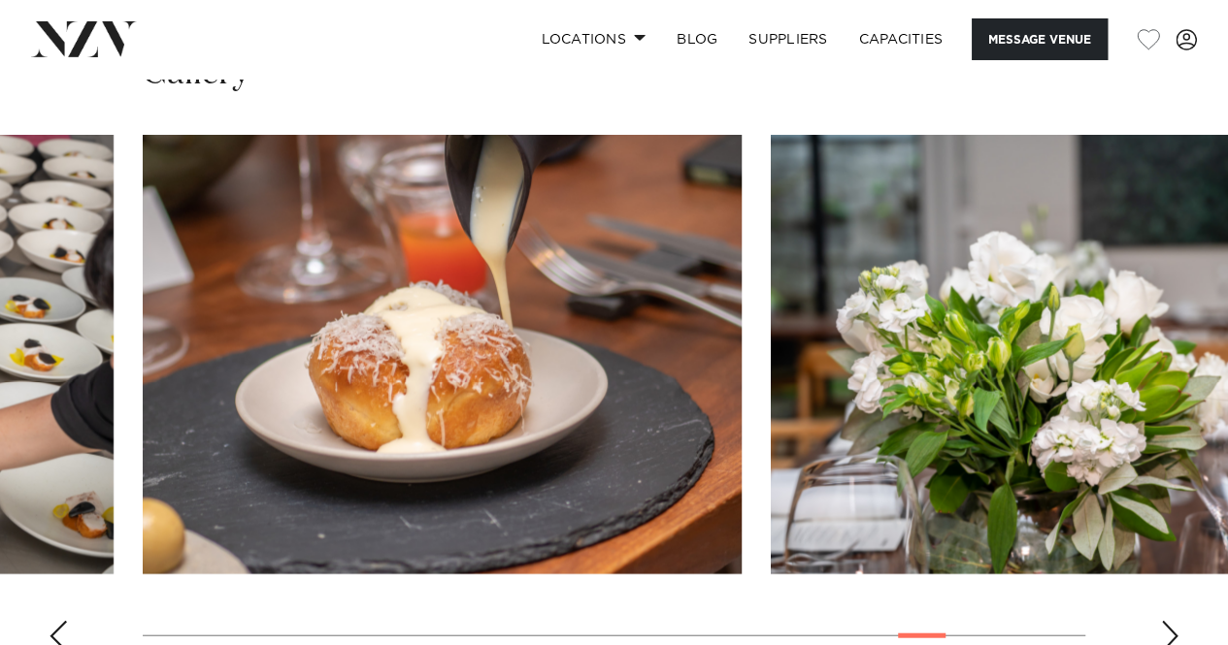
click at [1170, 621] on div "Next slide" at bounding box center [1169, 636] width 19 height 31
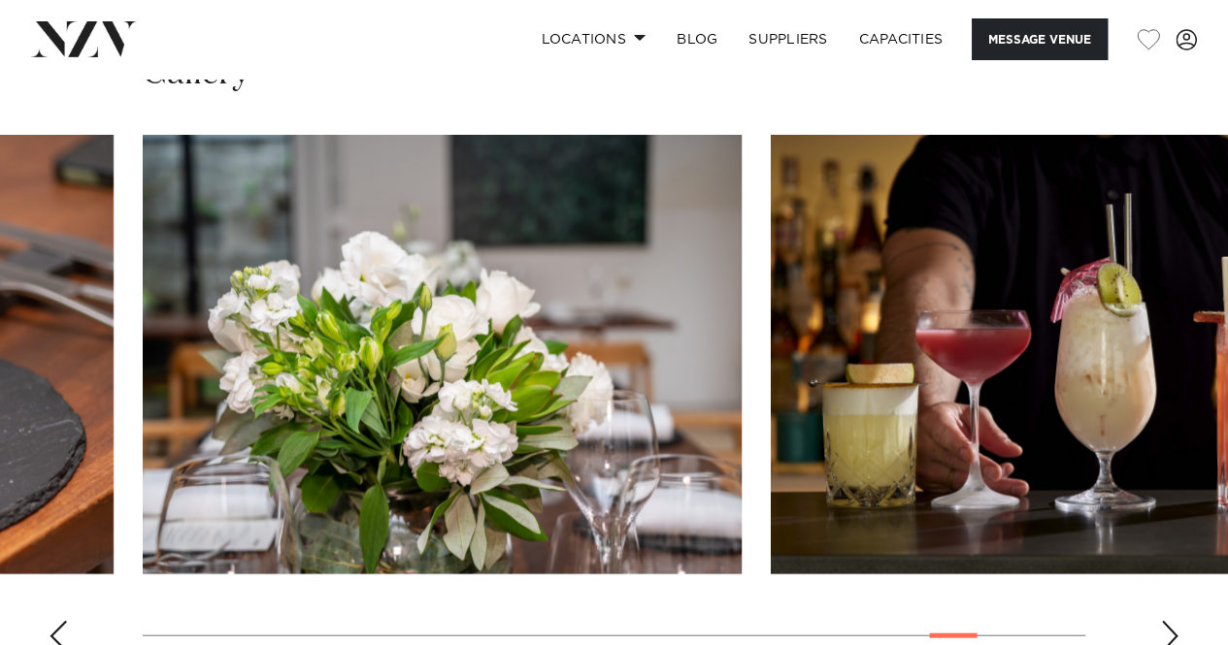
click at [1170, 621] on div "Next slide" at bounding box center [1169, 636] width 19 height 31
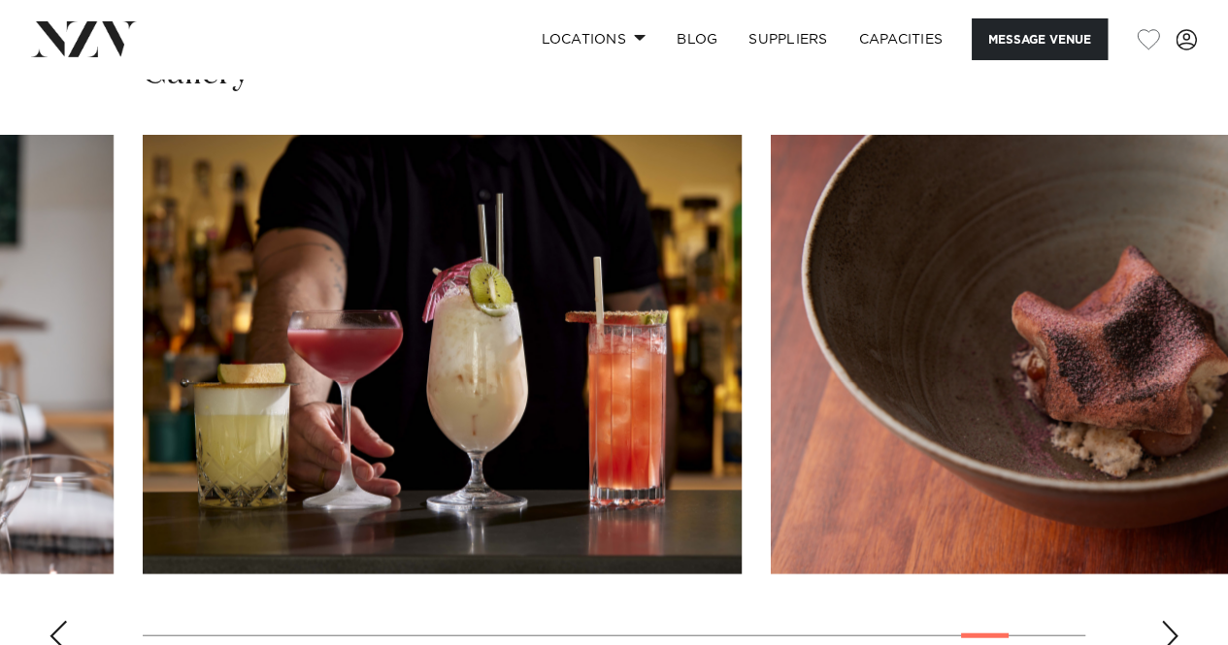
click at [1170, 621] on div "Next slide" at bounding box center [1169, 636] width 19 height 31
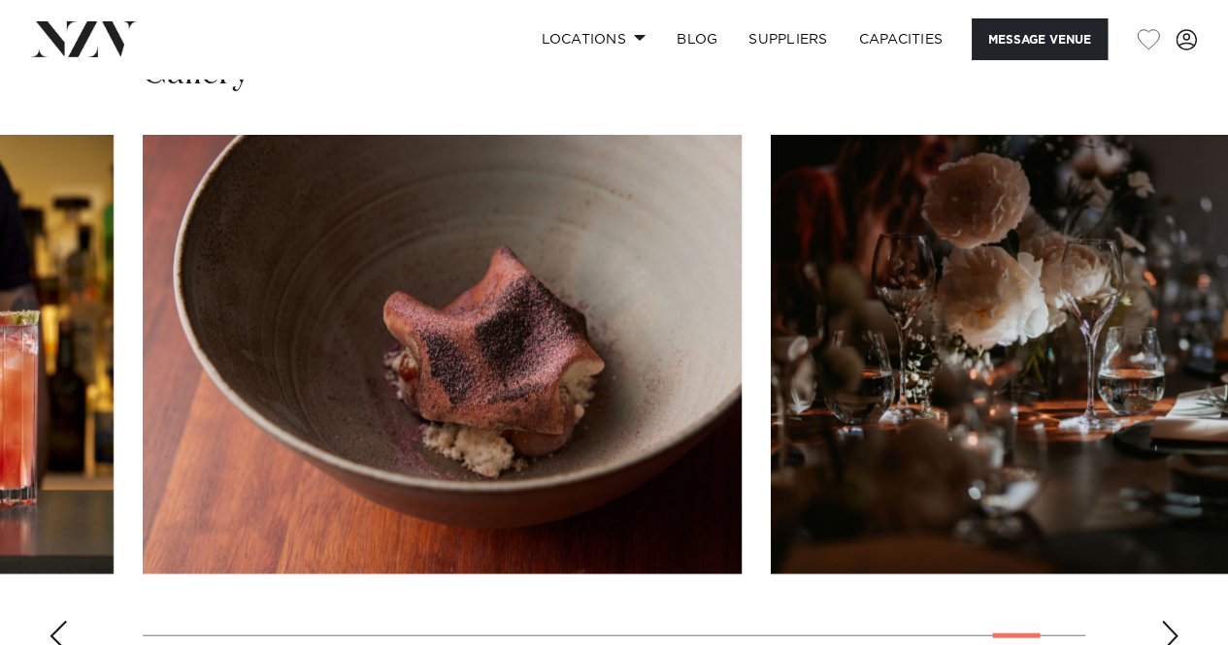
click at [1170, 621] on div "Next slide" at bounding box center [1169, 636] width 19 height 31
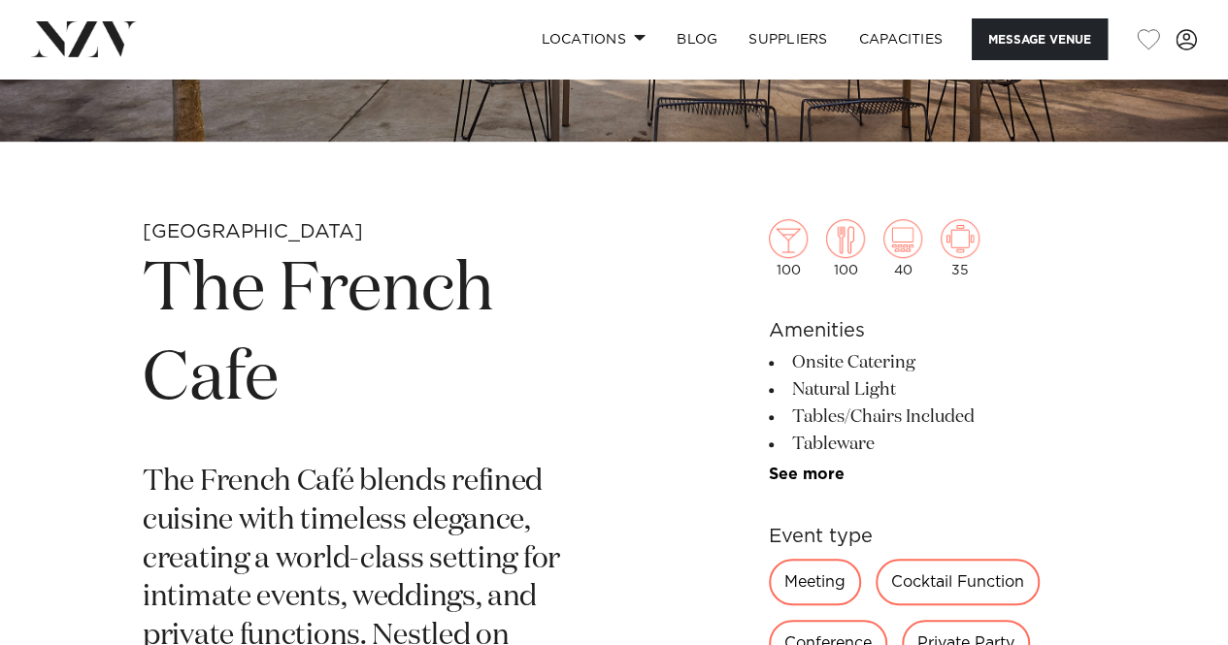
scroll to position [530, 0]
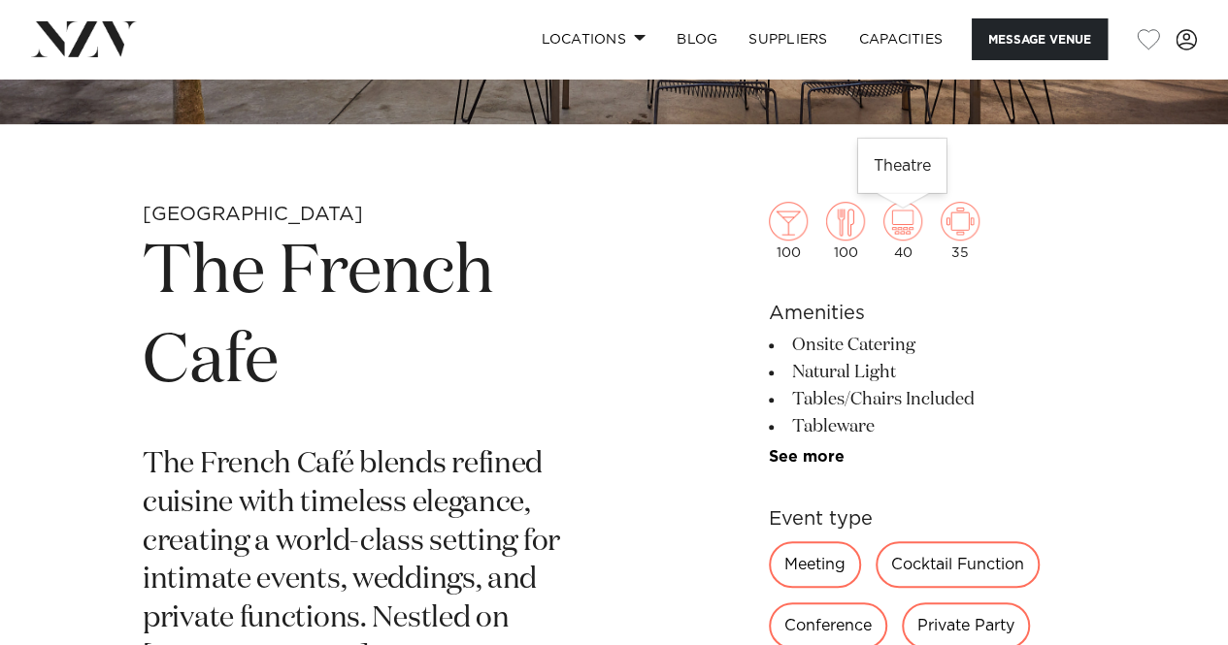
click at [903, 220] on img at bounding box center [902, 221] width 39 height 39
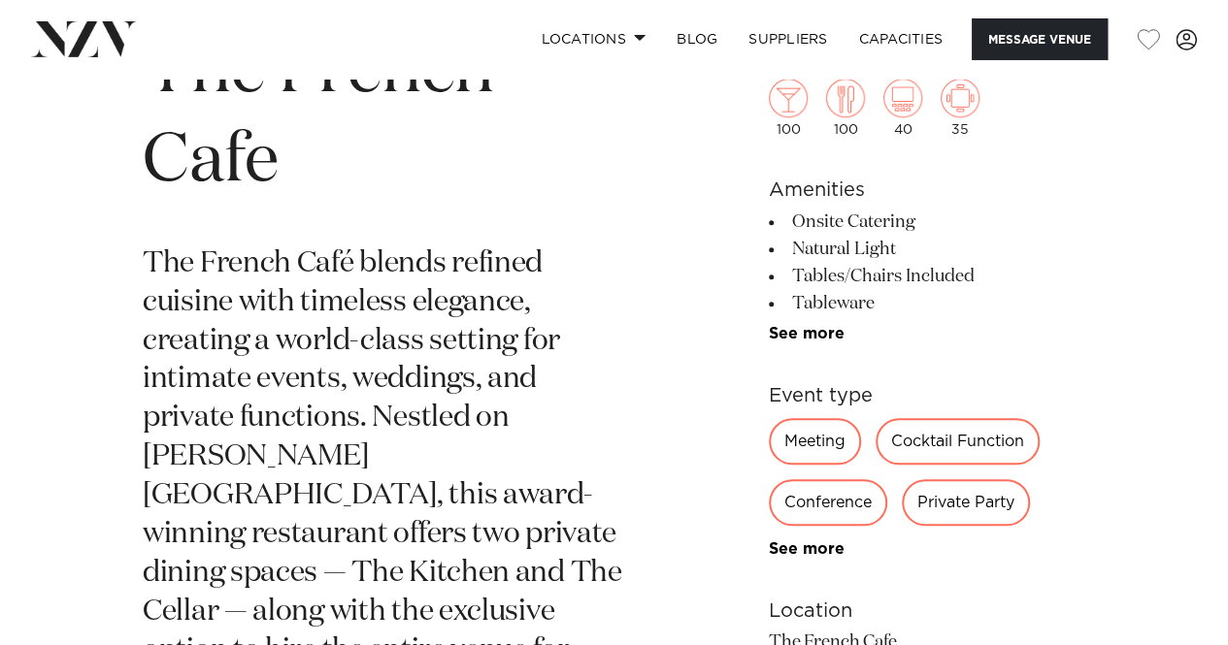
scroll to position [784, 0]
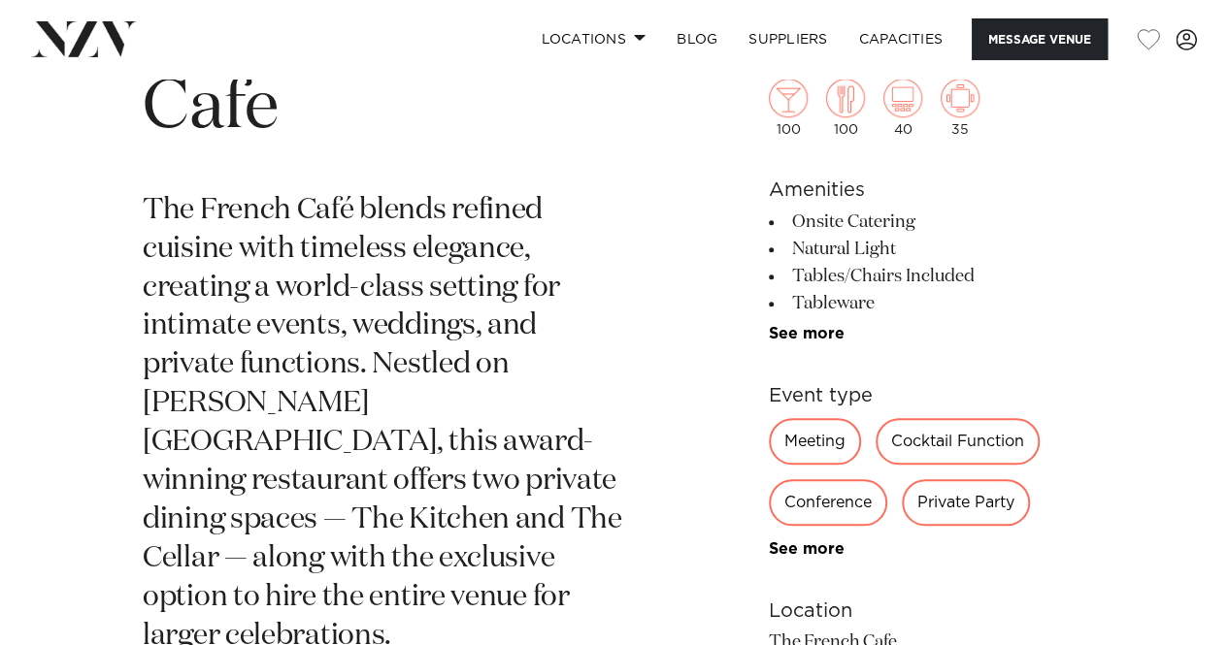
click at [817, 442] on div "Meeting" at bounding box center [815, 441] width 92 height 47
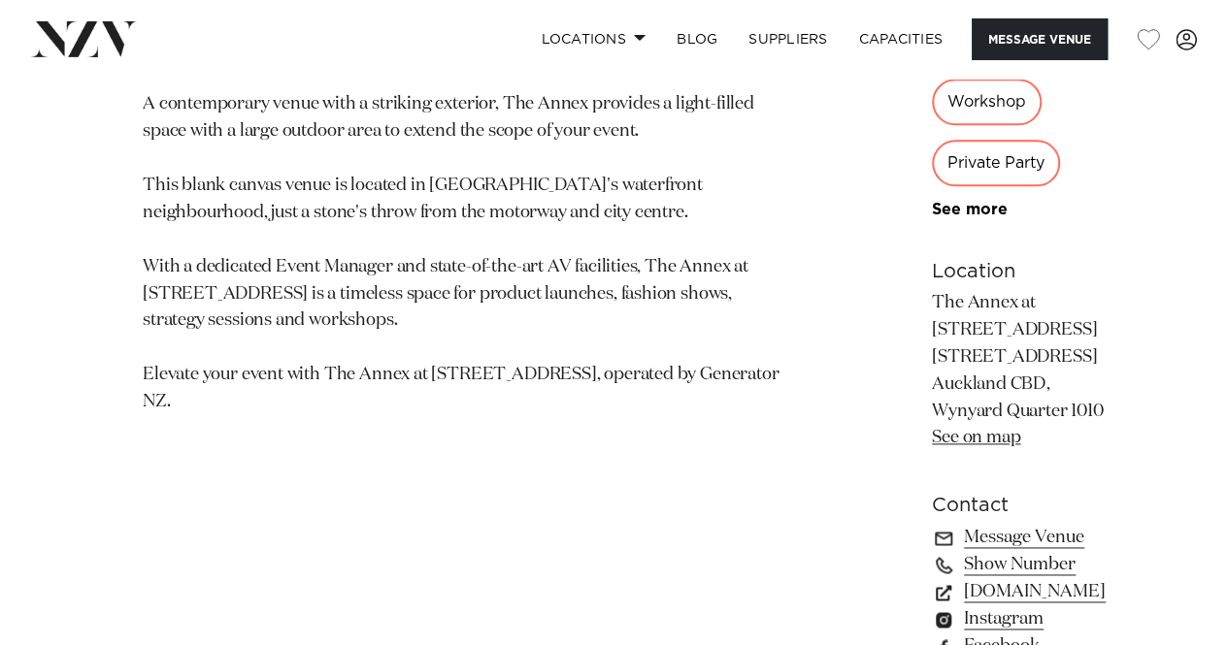
scroll to position [1146, 0]
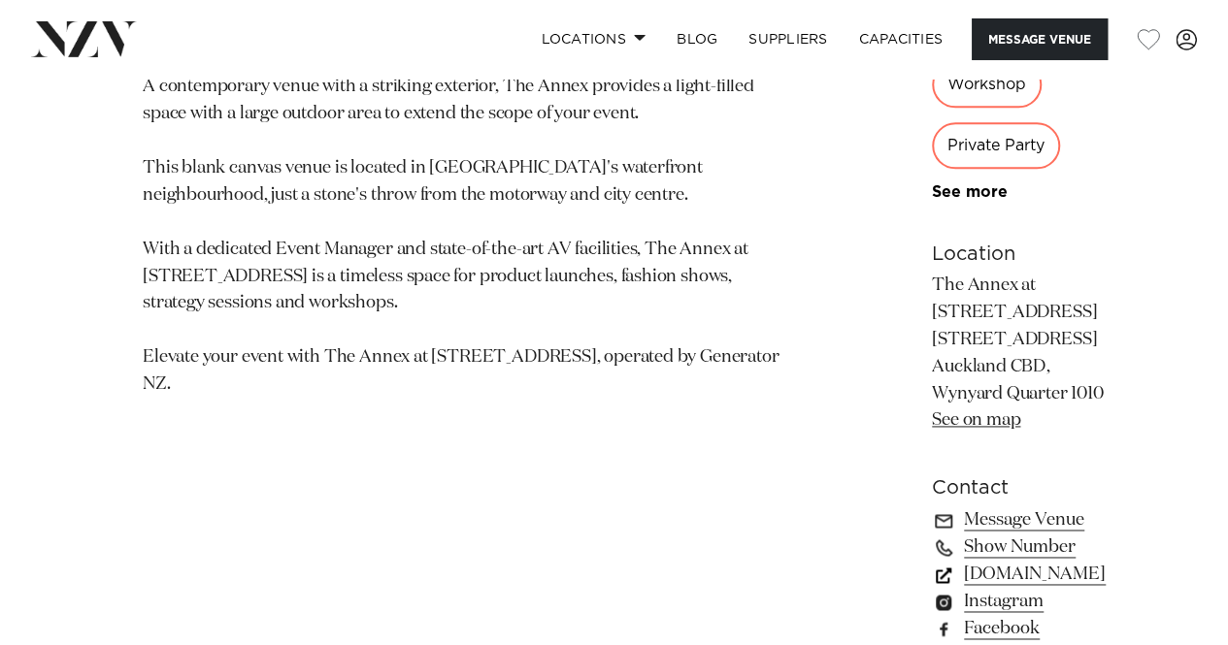
click at [932, 561] on link "[DOMAIN_NAME]" at bounding box center [1022, 574] width 180 height 27
